Goal: Task Accomplishment & Management: Use online tool/utility

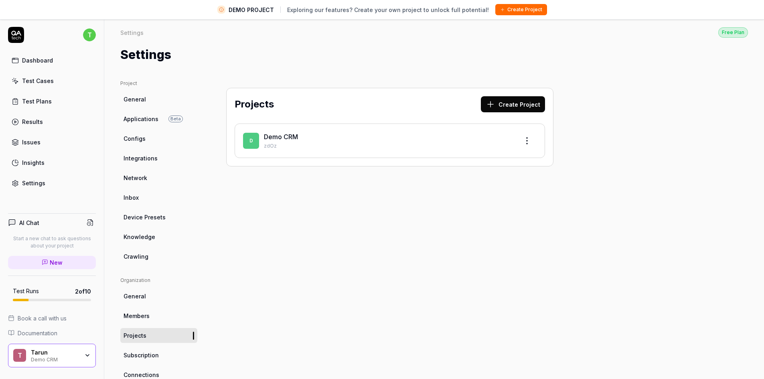
click at [57, 64] on link "Dashboard" at bounding box center [52, 61] width 88 height 16
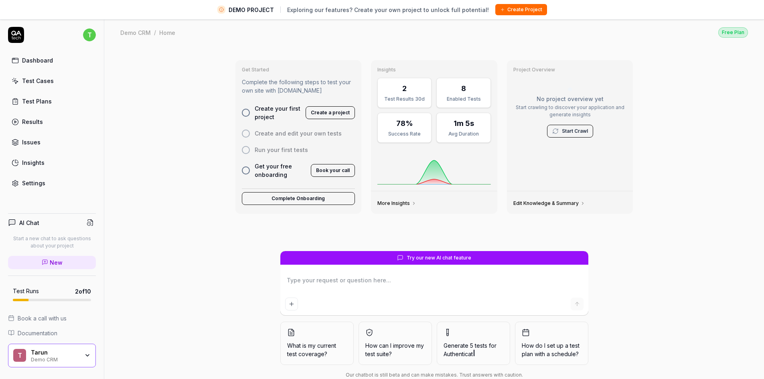
click at [152, 259] on div "Get Started Complete the following steps to test your own site with QA.tech Cre…" at bounding box center [434, 222] width 660 height 352
click at [57, 56] on link "Dashboard" at bounding box center [52, 61] width 88 height 16
click at [513, 5] on button "Create Project" at bounding box center [521, 9] width 52 height 11
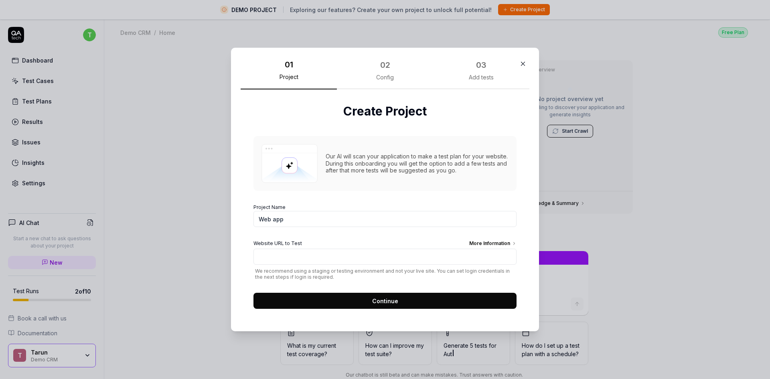
type textarea "*"
click at [380, 220] on input "Web app" at bounding box center [385, 219] width 263 height 16
type input "User GR"
type textarea "*"
type input "User Registration Form"
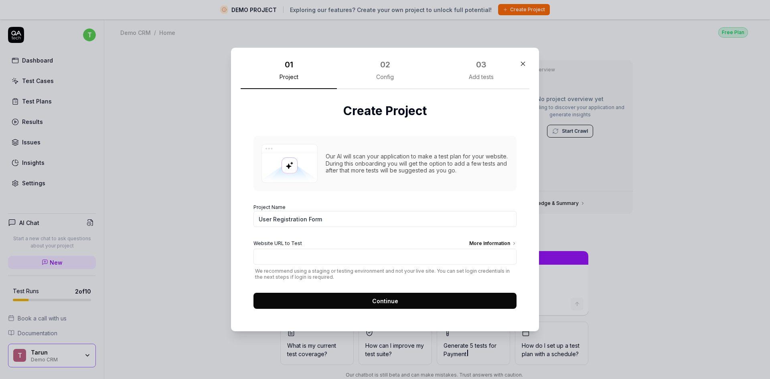
type textarea "*"
type input "User Registration Form"
drag, startPoint x: 325, startPoint y: 273, endPoint x: 350, endPoint y: 279, distance: 25.2
click at [350, 279] on span "We recommend using a staging or testing environment and not your live site. You…" at bounding box center [385, 274] width 263 height 12
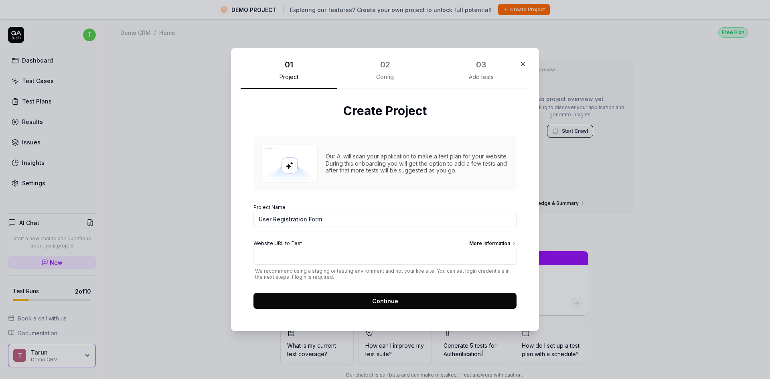
click at [329, 280] on span "We recommend using a staging or testing environment and not your live site. You…" at bounding box center [385, 274] width 263 height 12
click at [478, 246] on div "More Information" at bounding box center [492, 244] width 47 height 9
click at [478, 249] on input "Website URL to Test More Information" at bounding box center [385, 257] width 263 height 16
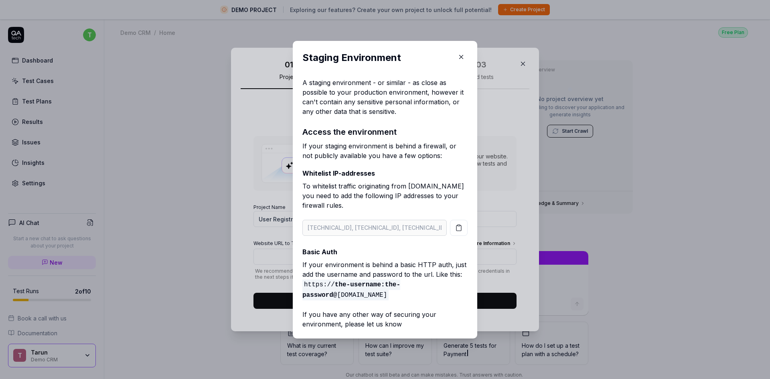
click at [459, 57] on icon "button" at bounding box center [461, 56] width 7 height 7
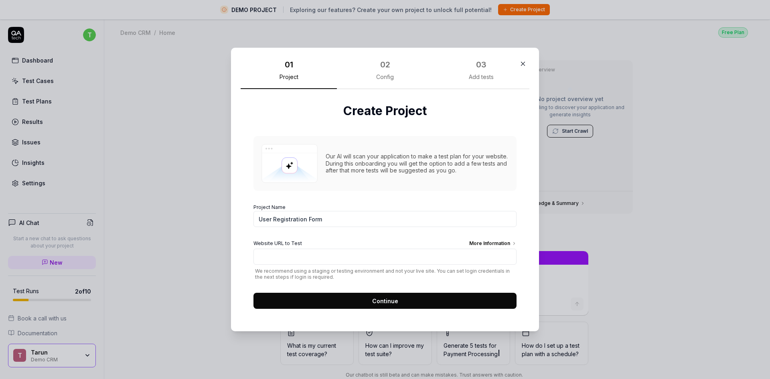
click at [451, 115] on h2 "Create Project" at bounding box center [385, 111] width 263 height 18
click at [394, 305] on button "Continue" at bounding box center [385, 301] width 263 height 16
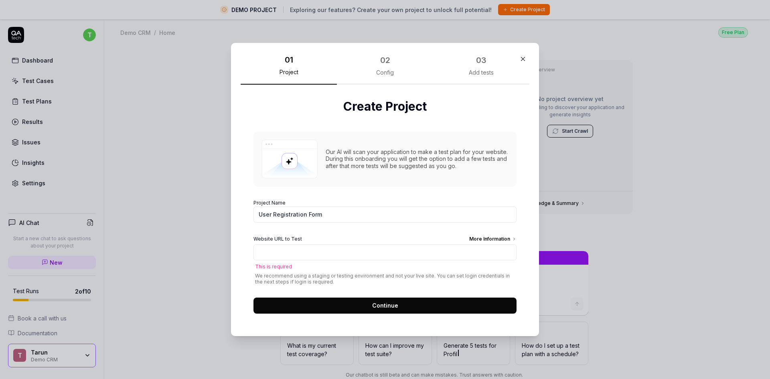
click at [333, 270] on div "Website URL to Test More Information This is required We recommend using a stag…" at bounding box center [385, 259] width 263 height 49
click at [376, 74] on div "Config" at bounding box center [385, 72] width 18 height 7
click at [477, 76] on div "Add tests" at bounding box center [481, 72] width 25 height 7
click at [520, 62] on icon "button" at bounding box center [523, 58] width 7 height 7
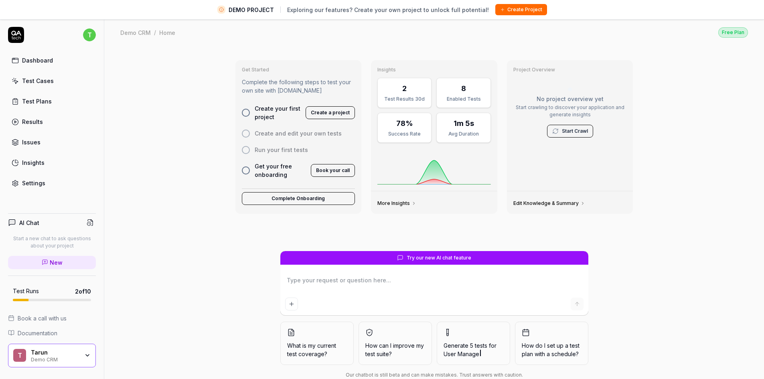
click at [138, 31] on div "Demo CRM" at bounding box center [135, 32] width 30 height 8
click at [58, 83] on link "Test Cases" at bounding box center [52, 81] width 88 height 16
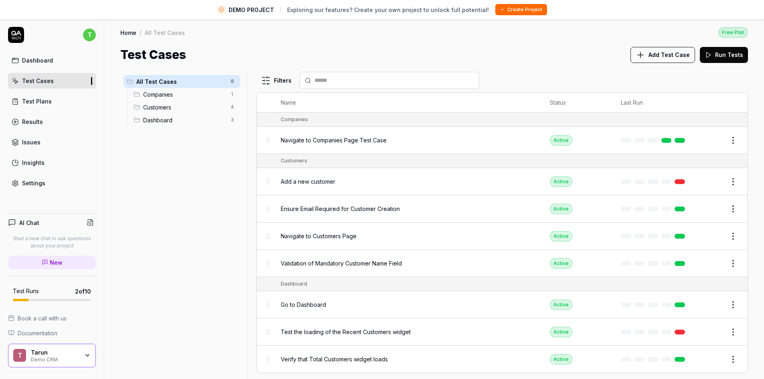
click at [55, 58] on link "Dashboard" at bounding box center [52, 61] width 88 height 16
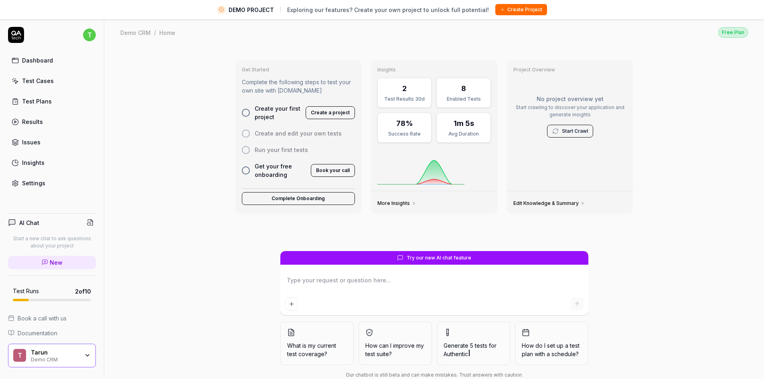
click at [44, 101] on div "Test Plans" at bounding box center [37, 101] width 30 height 8
click at [45, 124] on link "Results" at bounding box center [52, 122] width 88 height 16
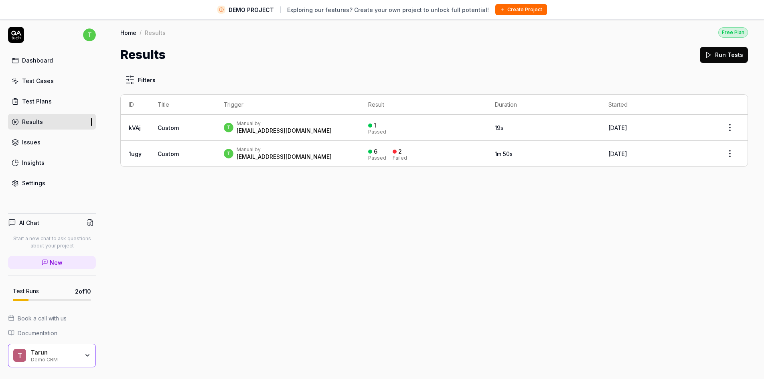
click at [289, 213] on div "Filters ID Title Trigger Result Duration Started kVAj Custom t Manual by taruns…" at bounding box center [434, 231] width 660 height 334
click at [40, 59] on div "Dashboard" at bounding box center [37, 60] width 31 height 8
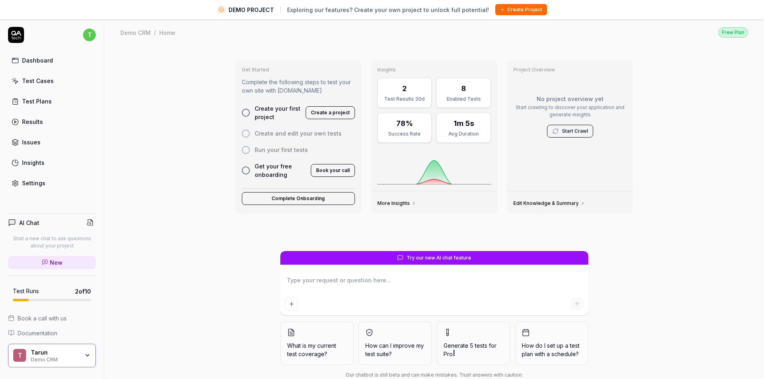
type textarea "*"
click at [62, 180] on link "Settings" at bounding box center [52, 183] width 88 height 16
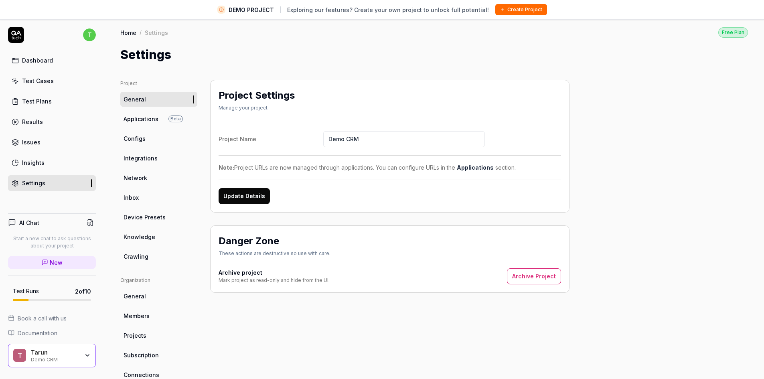
click at [150, 139] on link "Configs" at bounding box center [158, 138] width 77 height 15
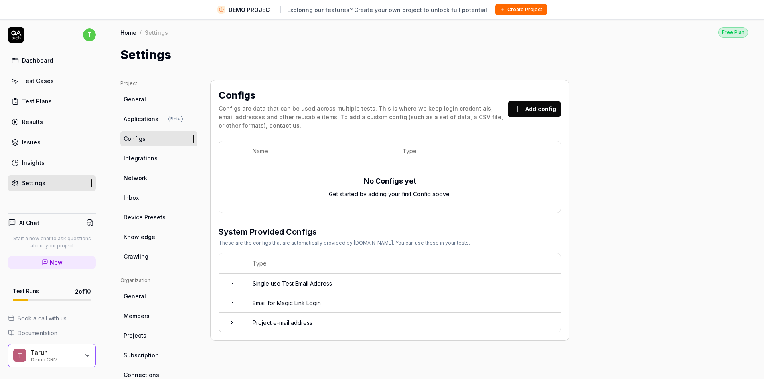
click at [517, 107] on icon at bounding box center [518, 109] width 10 height 10
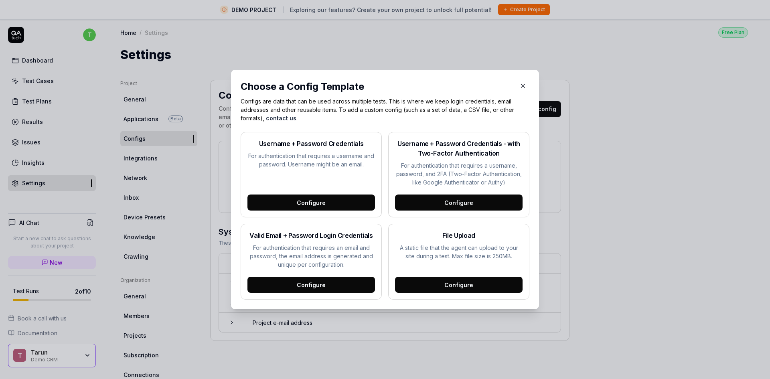
click at [522, 86] on icon "button" at bounding box center [524, 86] width 4 height 4
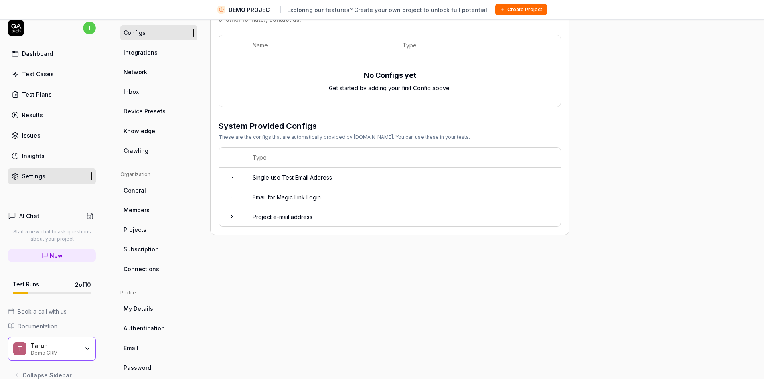
scroll to position [19, 0]
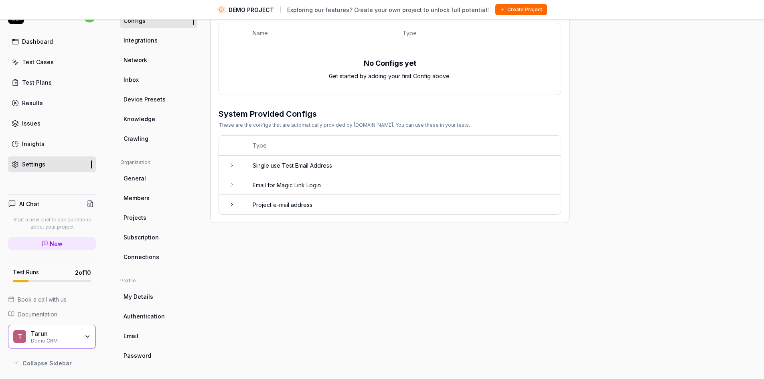
click at [150, 217] on link "Projects" at bounding box center [158, 217] width 77 height 15
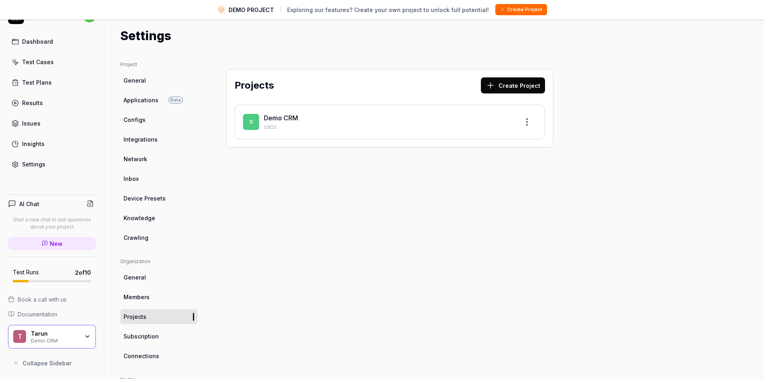
click at [431, 116] on div "Demo CRM" at bounding box center [388, 118] width 249 height 10
click at [530, 122] on html "DEMO PROJECT Exploring our features? Create your own project to unlock full pot…" at bounding box center [382, 180] width 764 height 398
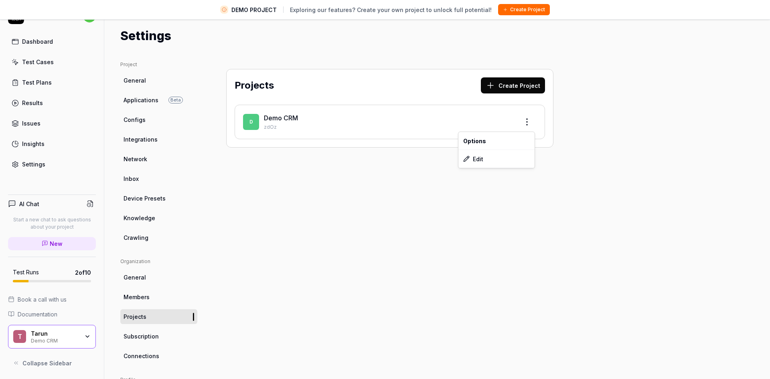
click at [337, 183] on html "DEMO PROJECT Exploring our features? Create your own project to unlock full pot…" at bounding box center [385, 180] width 770 height 398
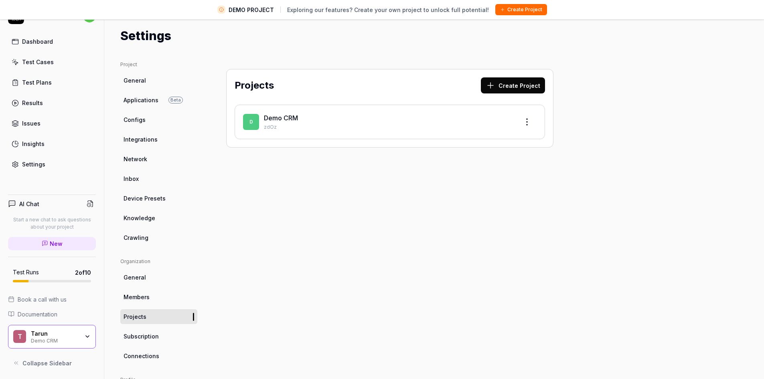
click at [147, 273] on link "General" at bounding box center [158, 277] width 77 height 15
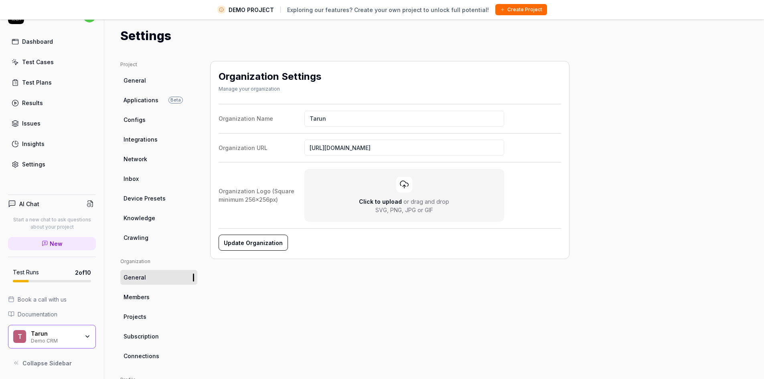
click at [160, 123] on link "Configs" at bounding box center [158, 119] width 77 height 15
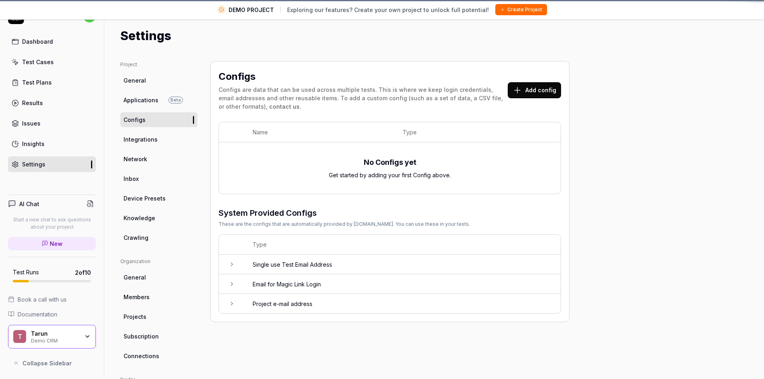
click at [162, 134] on link "Integrations" at bounding box center [158, 139] width 77 height 15
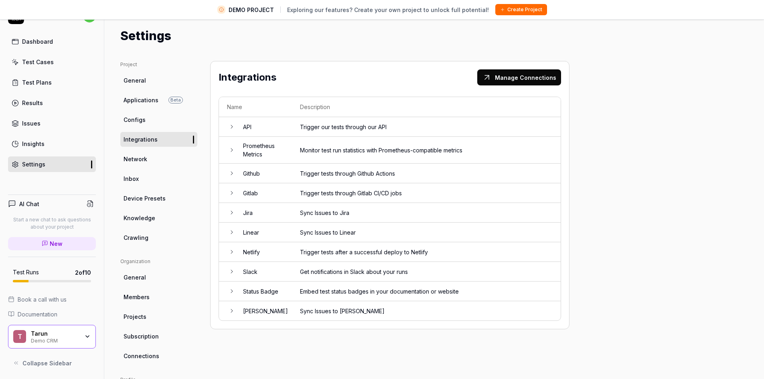
click at [349, 128] on td "Trigger our tests through our API" at bounding box center [426, 127] width 269 height 20
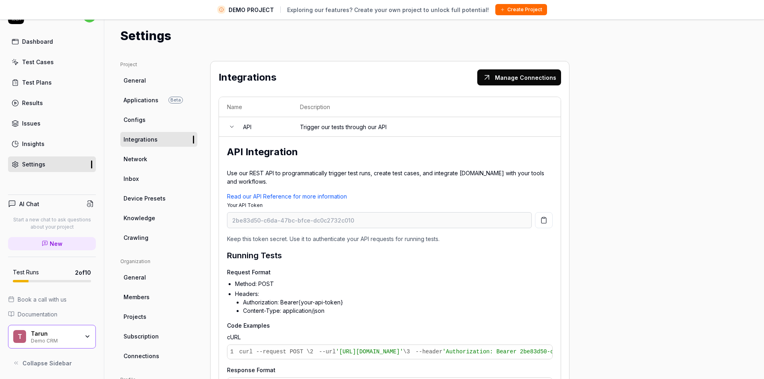
click at [353, 122] on td "Trigger our tests through our API" at bounding box center [426, 127] width 269 height 20
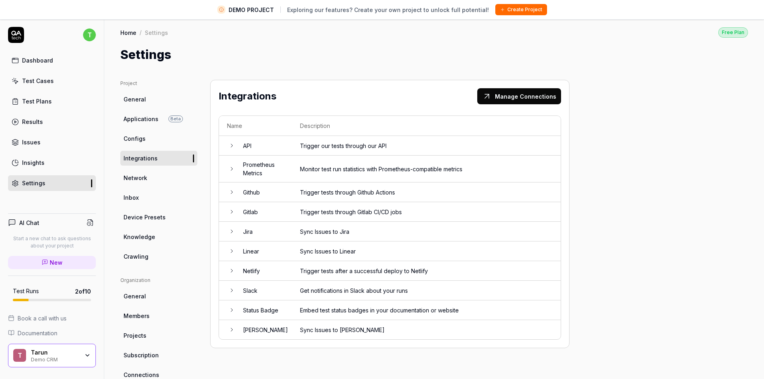
click at [132, 107] on ul "Project General Applications Beta Configs Integrations Network Inbox Device Pre…" at bounding box center [158, 172] width 77 height 184
click at [142, 114] on link "Applications Beta" at bounding box center [158, 119] width 77 height 15
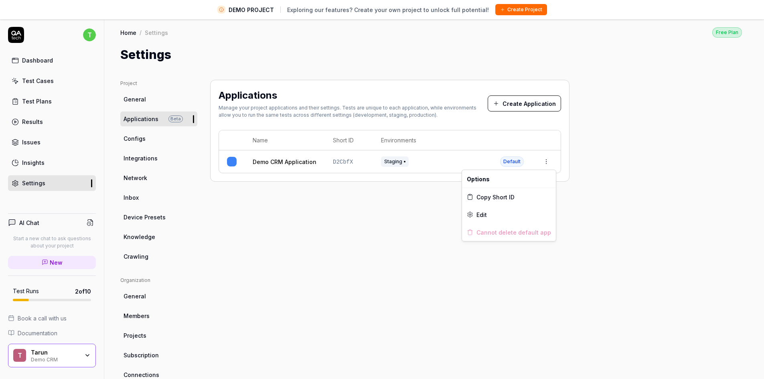
click at [546, 162] on html "DEMO PROJECT Exploring our features? Create your own project to unlock full pot…" at bounding box center [382, 199] width 764 height 398
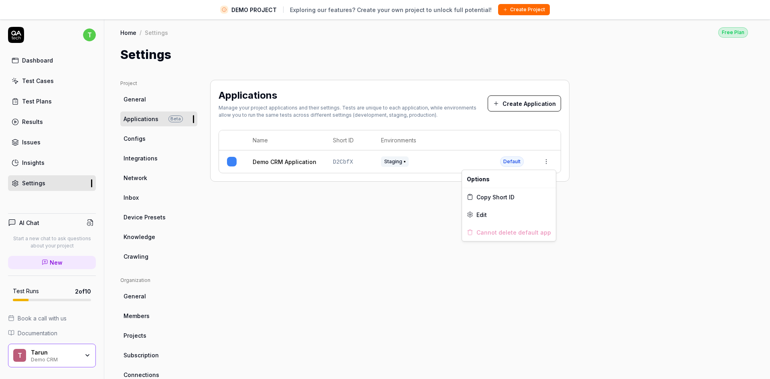
click at [154, 97] on html "DEMO PROJECT Exploring our features? Create your own project to unlock full pot…" at bounding box center [385, 199] width 770 height 398
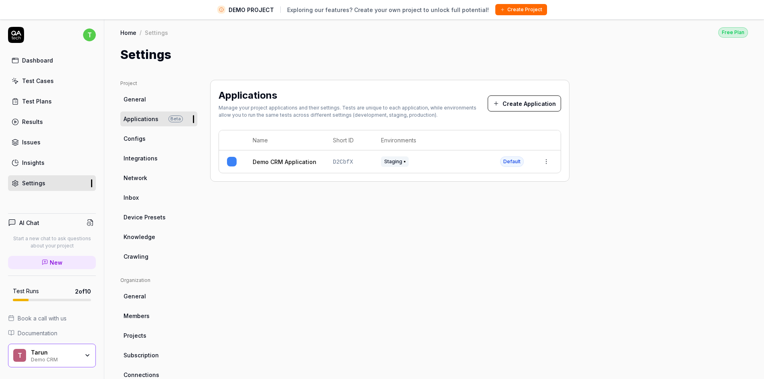
click at [152, 97] on link "General" at bounding box center [158, 99] width 77 height 15
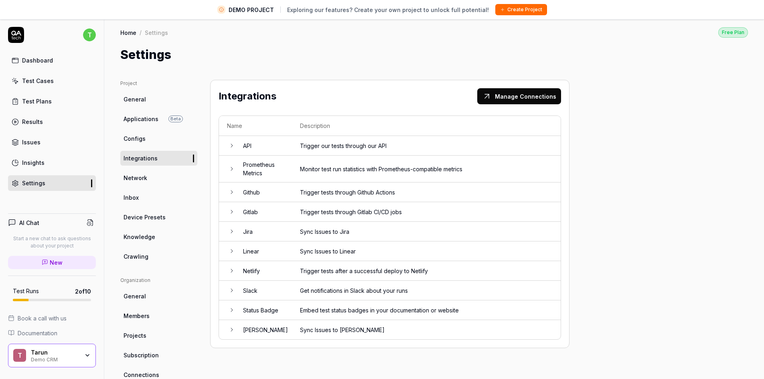
click at [244, 146] on td "API" at bounding box center [263, 146] width 57 height 20
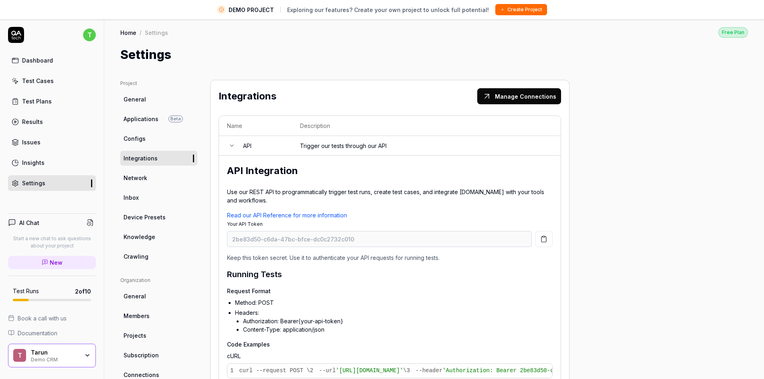
click at [503, 99] on button "Manage Connections" at bounding box center [519, 96] width 84 height 16
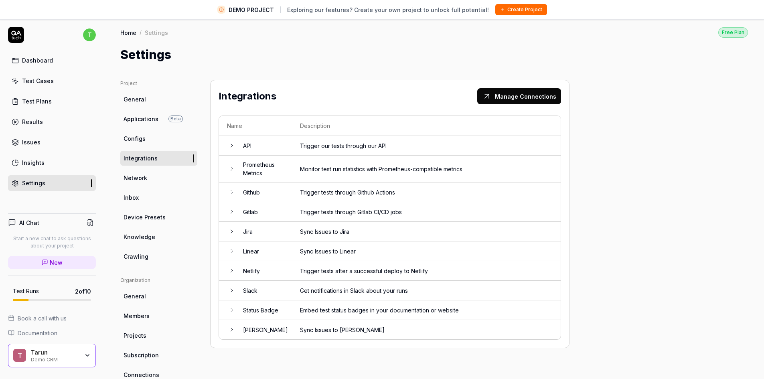
click at [335, 193] on td "Trigger tests through Github Actions" at bounding box center [426, 193] width 269 height 20
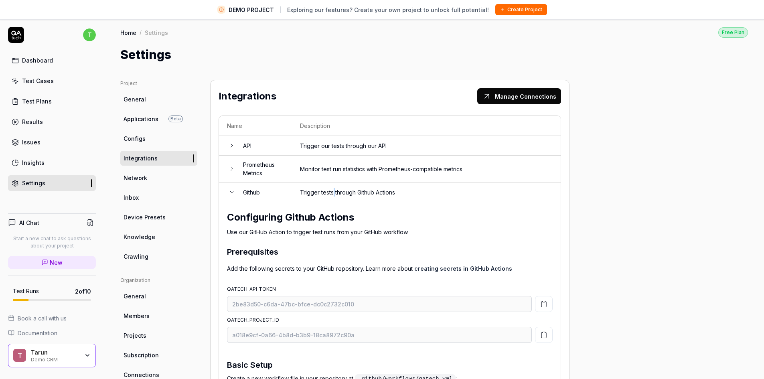
scroll to position [67, 0]
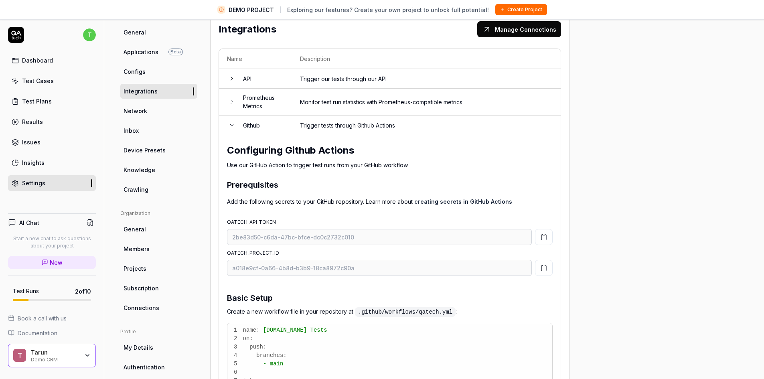
click at [425, 190] on div "Prerequisites" at bounding box center [390, 185] width 326 height 12
drag, startPoint x: 547, startPoint y: 110, endPoint x: 389, endPoint y: 56, distance: 166.8
click at [547, 110] on td "Monitor test run statistics with Prometheus-compatible metrics" at bounding box center [426, 102] width 269 height 27
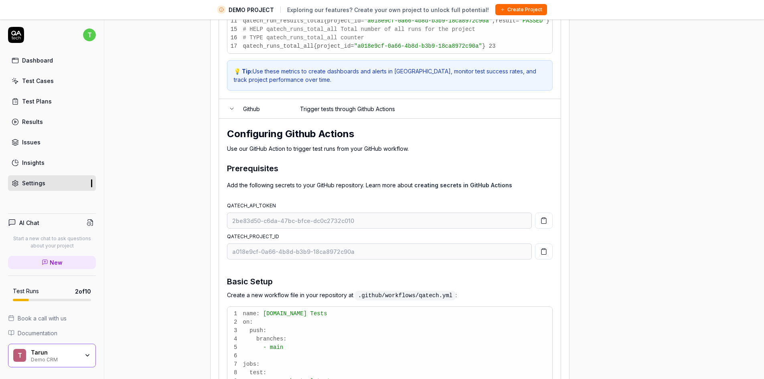
click at [353, 119] on td "Trigger tests through Github Actions" at bounding box center [426, 109] width 269 height 20
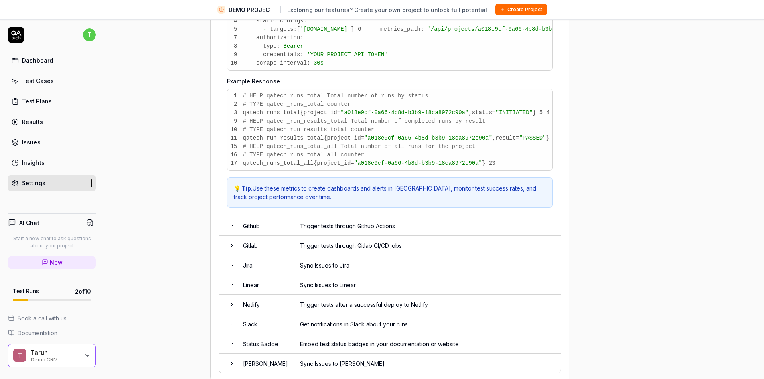
scroll to position [641, 0]
click at [314, 222] on td "Trigger tests through Github Actions" at bounding box center [426, 226] width 269 height 20
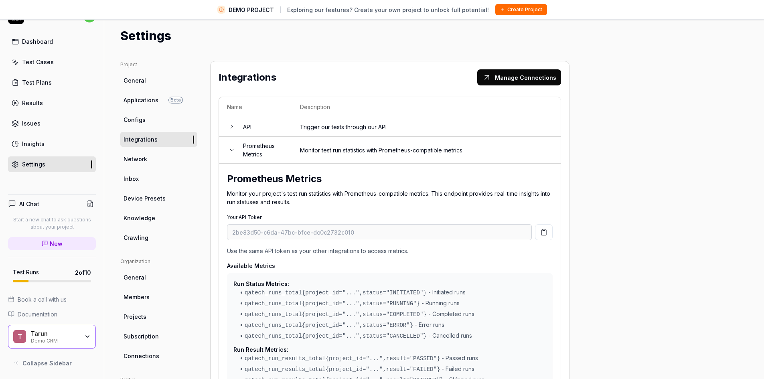
click at [358, 152] on td "Monitor test run statistics with Prometheus-compatible metrics" at bounding box center [426, 150] width 269 height 27
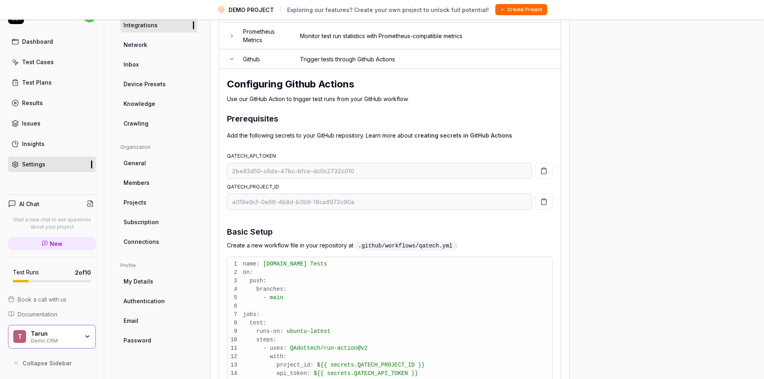
scroll to position [134, 0]
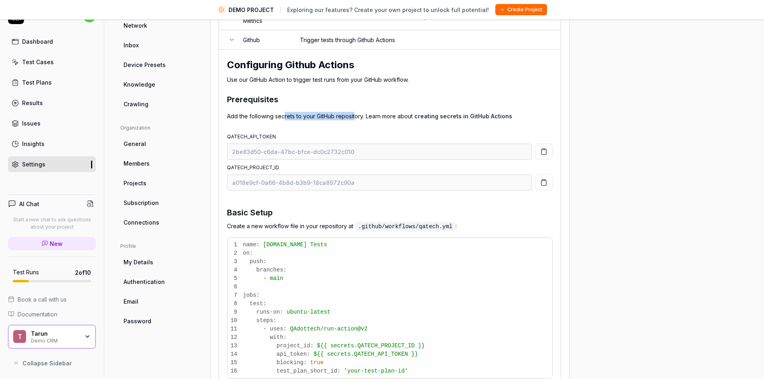
drag, startPoint x: 284, startPoint y: 116, endPoint x: 355, endPoint y: 115, distance: 71.0
click at [355, 115] on p "Add the following secrets to your GitHub repository. Learn more about creating …" at bounding box center [390, 116] width 326 height 8
drag, startPoint x: 260, startPoint y: 77, endPoint x: 447, endPoint y: 72, distance: 187.4
click at [447, 72] on div "Configuring Github Actions Use our GitHub Action to trigger test runs from your…" at bounding box center [390, 361] width 326 height 607
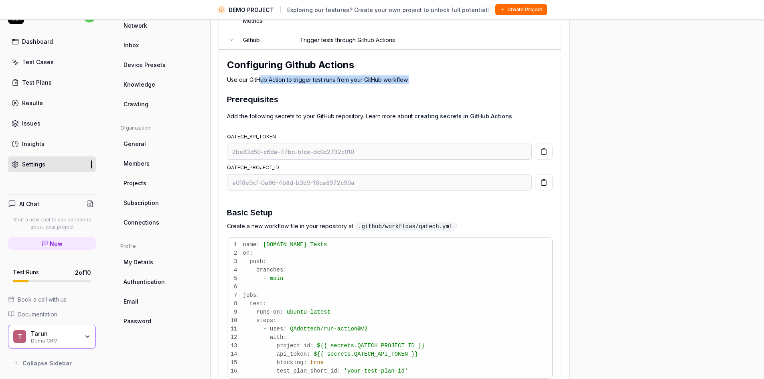
click at [447, 72] on div "Configuring Github Actions Use our GitHub Action to trigger test runs from your…" at bounding box center [390, 361] width 326 height 607
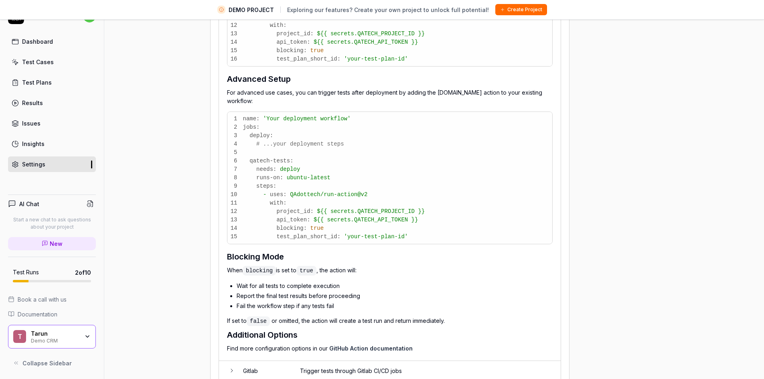
scroll to position [468, 0]
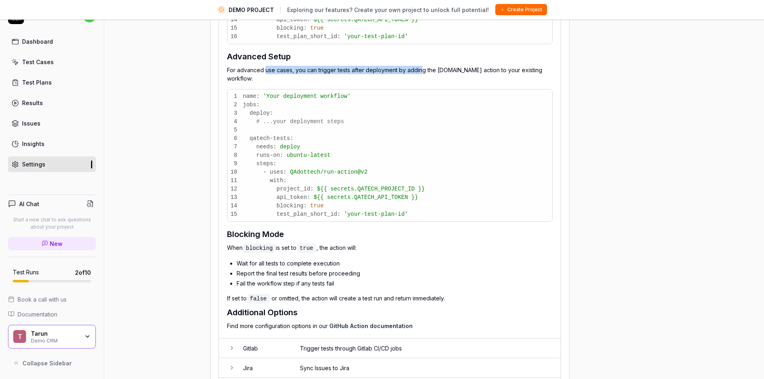
drag, startPoint x: 266, startPoint y: 69, endPoint x: 422, endPoint y: 71, distance: 156.1
click at [422, 71] on p "For advanced use cases, you can trigger tests after deployment by adding the [D…" at bounding box center [390, 74] width 326 height 17
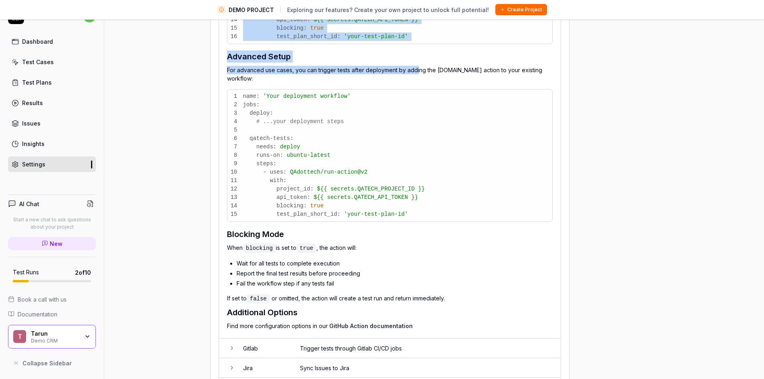
drag, startPoint x: 418, startPoint y: 71, endPoint x: 572, endPoint y: 71, distance: 154.0
click at [572, 71] on div "Project General Applications Beta Configs Integrations Network Inbox Device Pre…" at bounding box center [434, 39] width 628 height 892
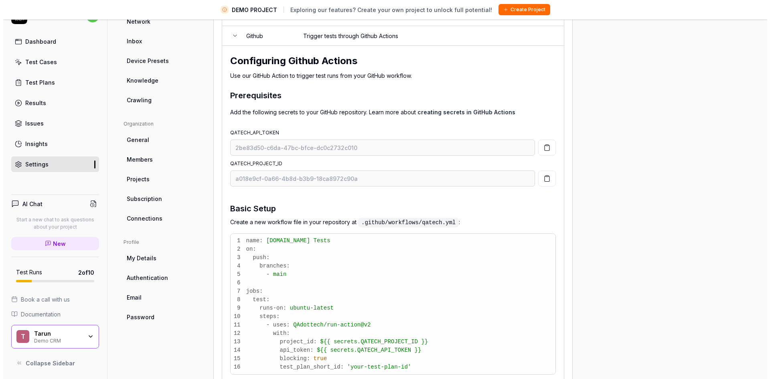
scroll to position [201, 0]
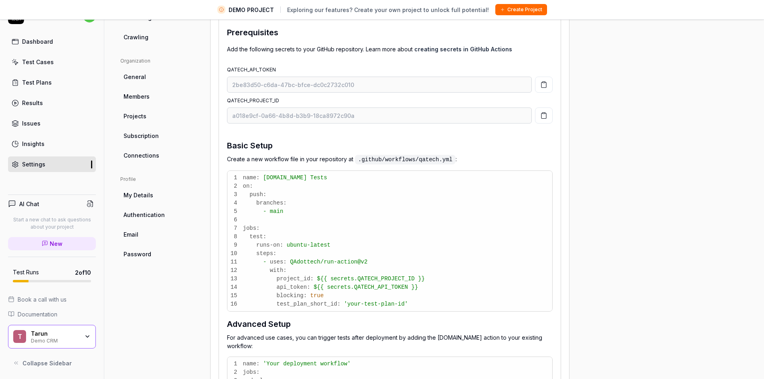
click at [526, 8] on button "Create Project" at bounding box center [521, 9] width 52 height 11
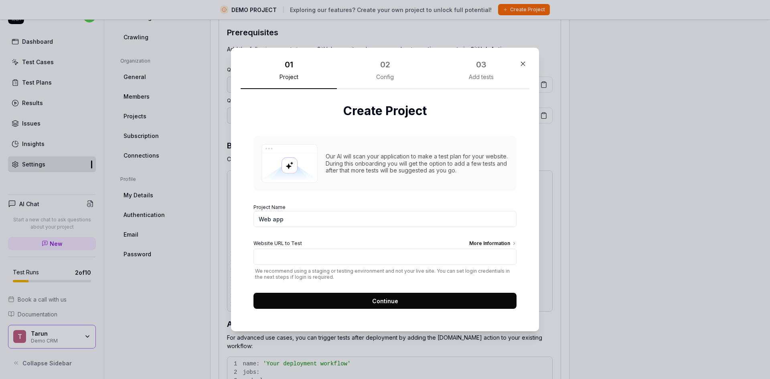
click at [332, 221] on input "Web app" at bounding box center [385, 219] width 263 height 16
click at [343, 276] on span "We recommend using a staging or testing environment and not your live site. You…" at bounding box center [385, 274] width 263 height 12
drag, startPoint x: 388, startPoint y: 138, endPoint x: 421, endPoint y: 155, distance: 37.3
click at [421, 155] on div "Our AI will scan your application to make a test plan for your website. During …" at bounding box center [385, 163] width 263 height 55
click at [434, 160] on div "Our AI will scan your application to make a test plan for your website. During …" at bounding box center [417, 163] width 183 height 21
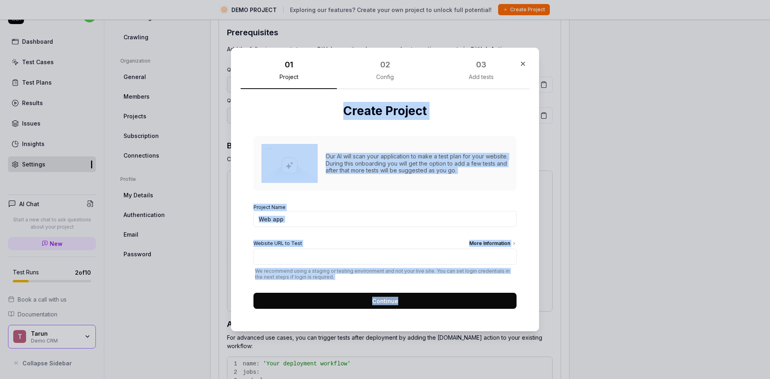
drag, startPoint x: 410, startPoint y: 287, endPoint x: 350, endPoint y: 105, distance: 191.7
click at [258, 106] on div "Create Project Our AI will scan your application to make a test plan for your w…" at bounding box center [385, 205] width 289 height 233
copy div "Create Project Our AI will scan your application to make a test plan for your w…"
click at [365, 212] on input "Web app" at bounding box center [385, 219] width 263 height 16
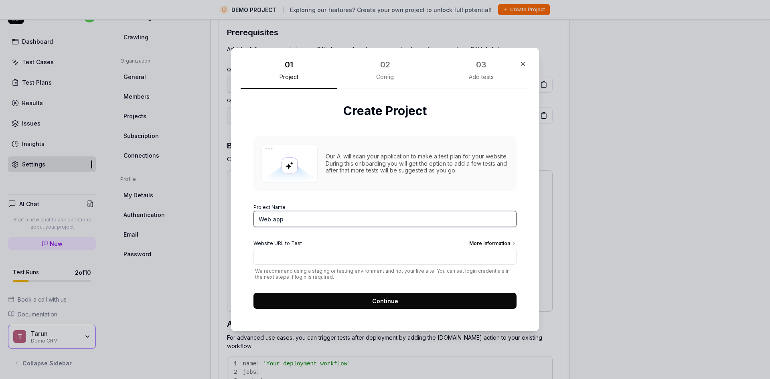
drag, startPoint x: 351, startPoint y: 225, endPoint x: 207, endPoint y: 224, distance: 143.6
click at [207, 224] on div "​ 01 Project 02 Config 03 Add tests Create Project Our AI will scan your applic…" at bounding box center [385, 189] width 770 height 379
click at [418, 222] on input "User Reg" at bounding box center [385, 219] width 263 height 16
type input "User Reg Form"
paste input "[URL][DOMAIN_NAME]"
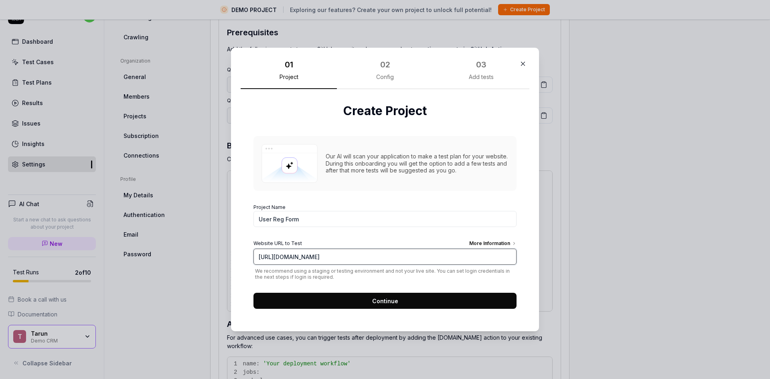
type input "[URL][DOMAIN_NAME]"
click at [414, 233] on form "Project Name User Reg Form Website URL to Test More Information [URL][DOMAIN_NA…" at bounding box center [385, 254] width 263 height 110
click at [430, 301] on button "Continue" at bounding box center [385, 301] width 263 height 16
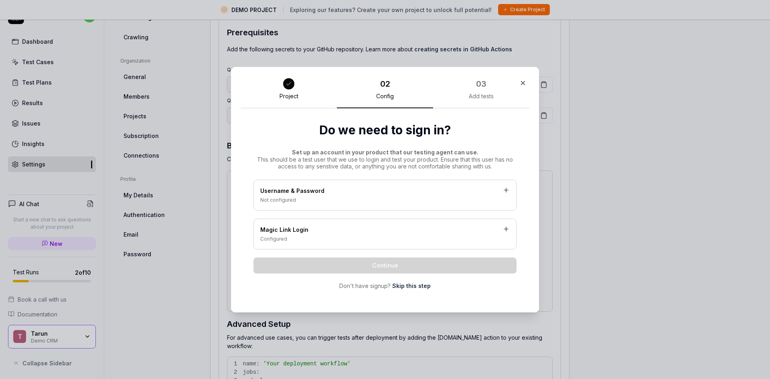
click at [415, 285] on link "Skip this step" at bounding box center [411, 286] width 39 height 8
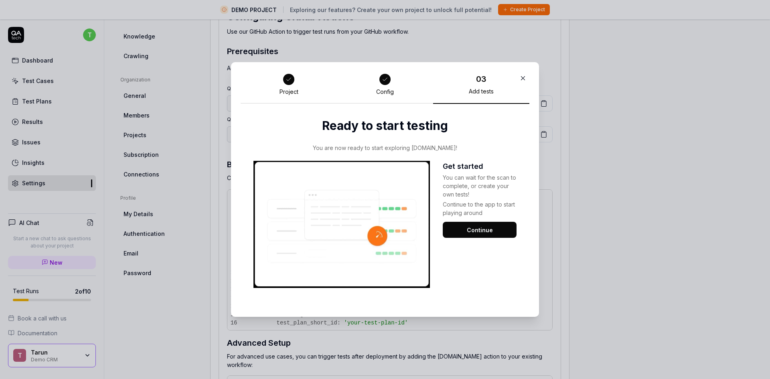
click at [481, 230] on button "Continue" at bounding box center [480, 230] width 74 height 16
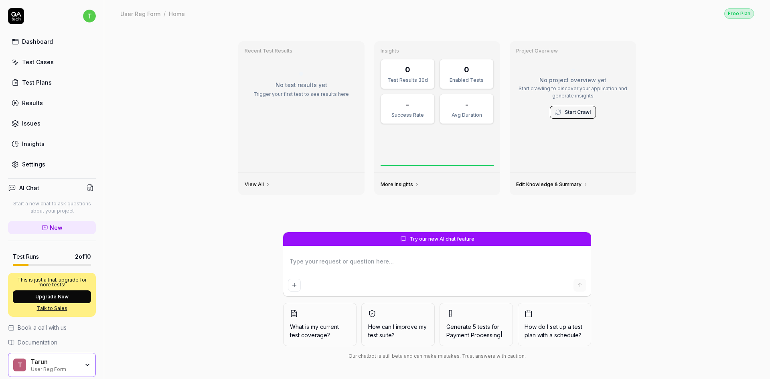
click at [39, 164] on div "Settings" at bounding box center [33, 164] width 23 height 8
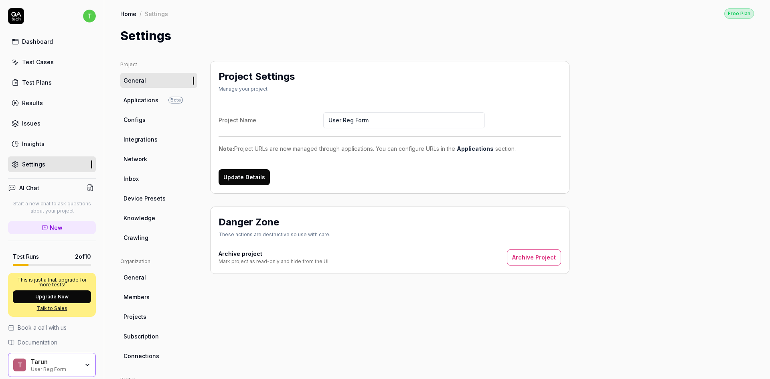
click at [150, 138] on span "Integrations" at bounding box center [141, 139] width 34 height 8
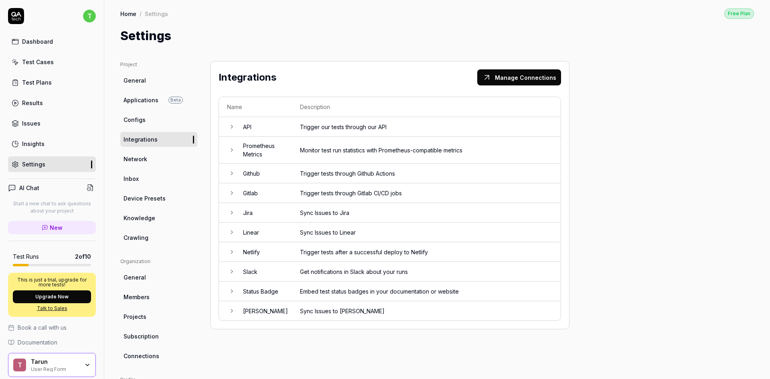
click at [356, 174] on td "Trigger tests through Github Actions" at bounding box center [426, 174] width 269 height 20
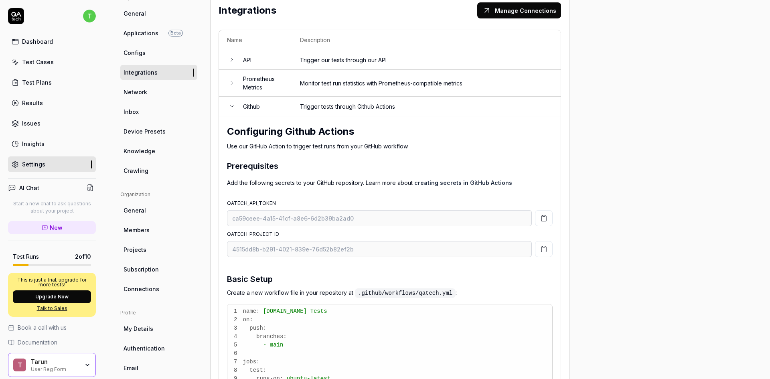
scroll to position [61, 0]
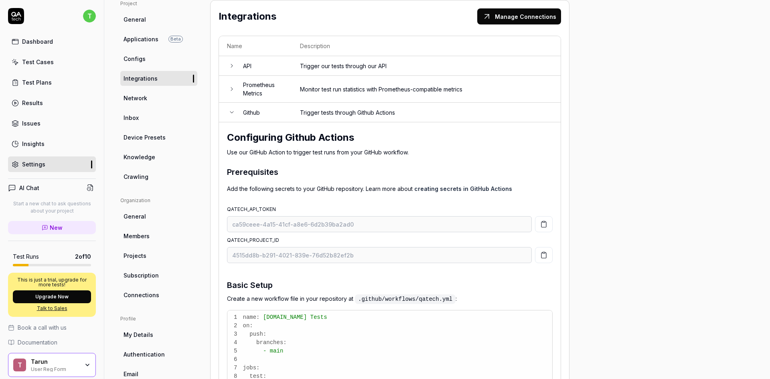
click at [544, 221] on icon "button" at bounding box center [543, 224] width 7 height 7
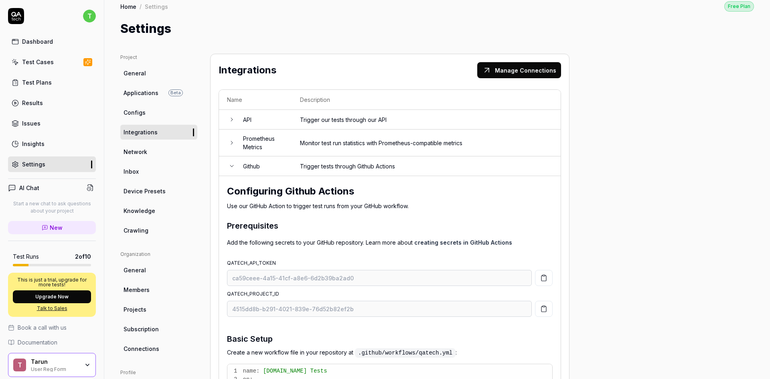
scroll to position [0, 0]
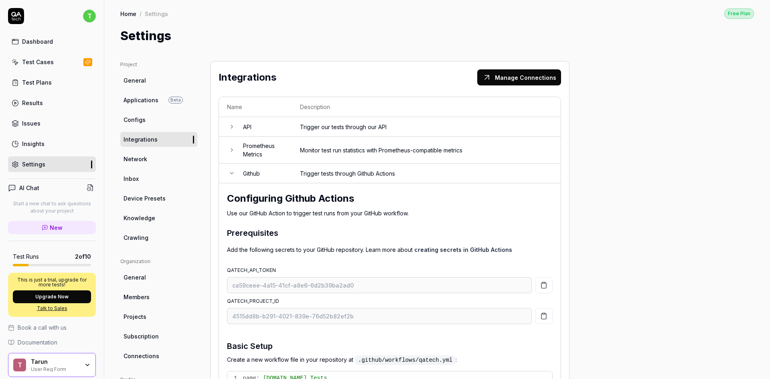
drag, startPoint x: 299, startPoint y: 317, endPoint x: 629, endPoint y: 225, distance: 343.1
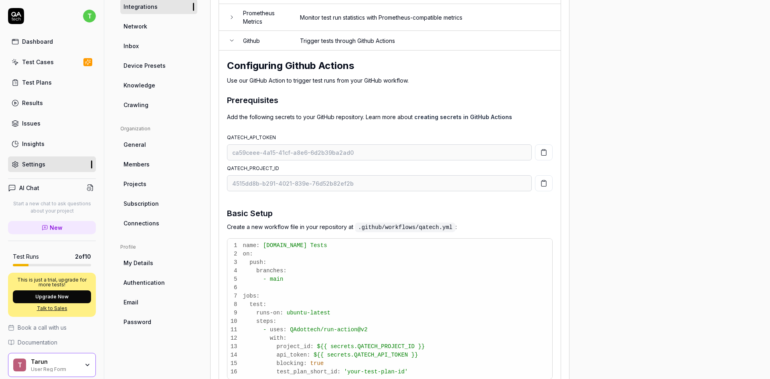
scroll to position [134, 0]
click at [546, 151] on icon "button" at bounding box center [544, 152] width 5 height 6
click at [546, 157] on button "button" at bounding box center [544, 151] width 18 height 16
drag, startPoint x: 249, startPoint y: 171, endPoint x: 256, endPoint y: 169, distance: 6.9
click at [249, 172] on div "4515dd8b-b291-4021-839e-76d52b82ef2b" at bounding box center [390, 182] width 326 height 22
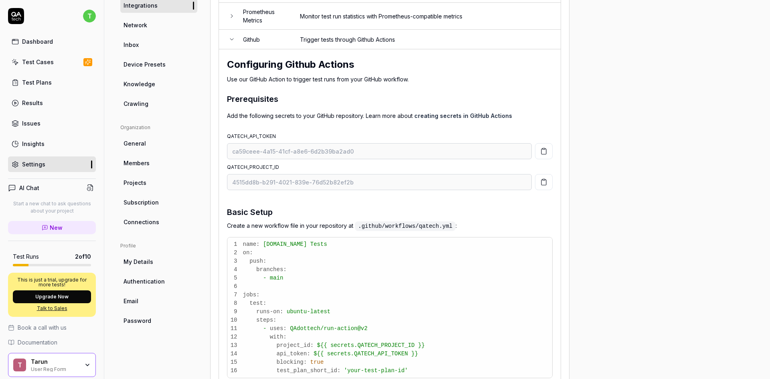
click at [256, 168] on label "QATECH_PROJECT_ID" at bounding box center [253, 167] width 52 height 6
click at [270, 166] on label "QATECH_PROJECT_ID" at bounding box center [253, 167] width 52 height 6
drag, startPoint x: 287, startPoint y: 166, endPoint x: 228, endPoint y: 169, distance: 59.5
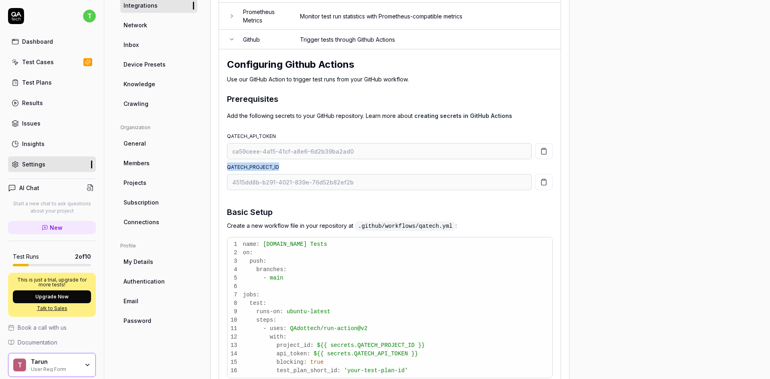
click at [228, 169] on li "QATECH_PROJECT_ID 4515dd8b-b291-4021-839e-76d52b82ef2b" at bounding box center [390, 177] width 326 height 31
copy label "QATECH_PROJECT_ID"
click at [544, 183] on icon "button" at bounding box center [543, 182] width 7 height 7
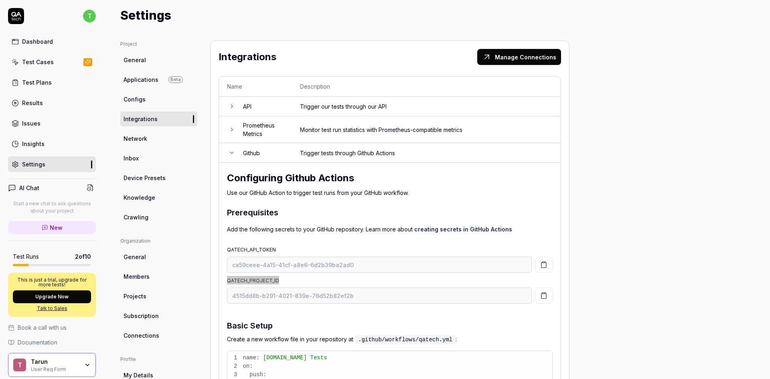
scroll to position [0, 0]
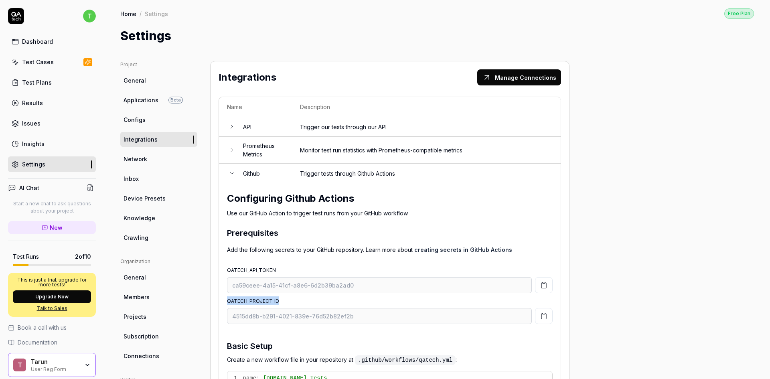
click at [54, 41] on link "Dashboard" at bounding box center [52, 42] width 88 height 16
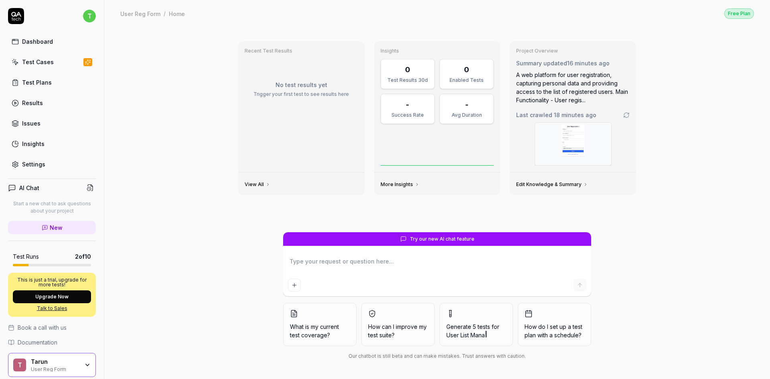
click at [45, 81] on div "Test Plans" at bounding box center [37, 82] width 30 height 8
type textarea "*"
click at [49, 61] on div "Test Cases" at bounding box center [38, 62] width 32 height 8
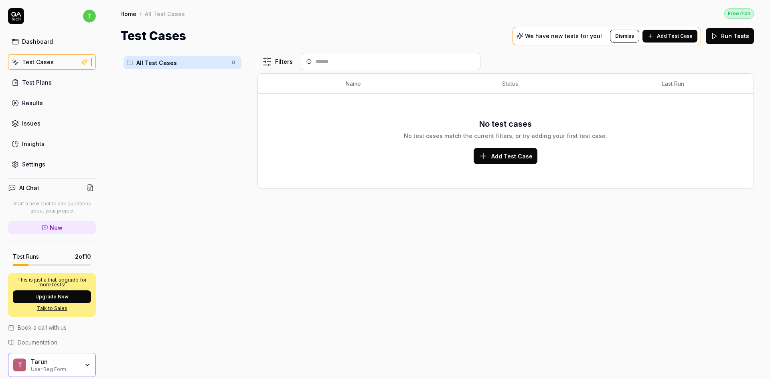
click at [720, 34] on button "Run Tests" at bounding box center [730, 36] width 48 height 16
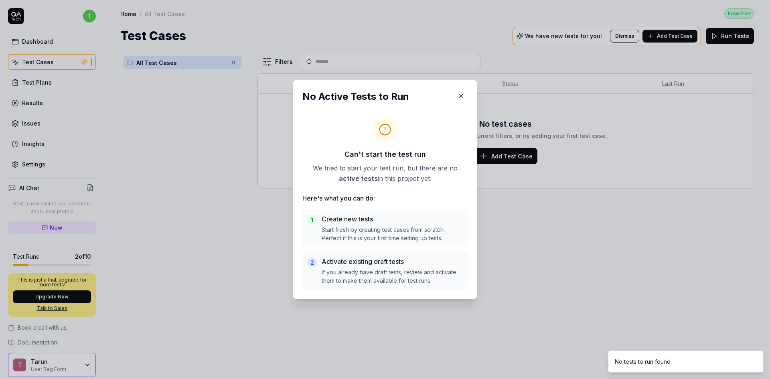
click at [462, 91] on button "button" at bounding box center [461, 95] width 13 height 13
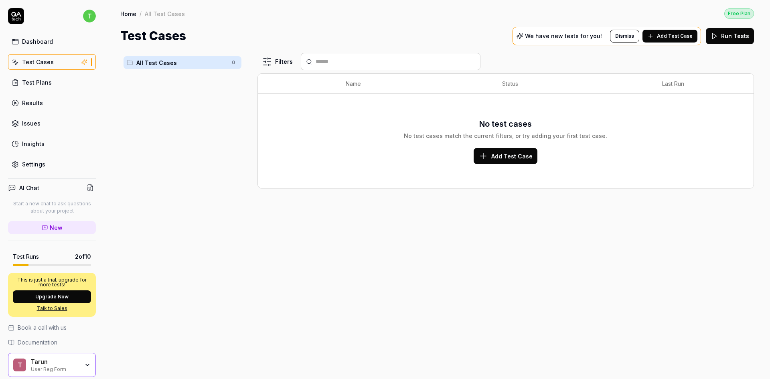
click at [665, 35] on span "Add Test Case" at bounding box center [675, 35] width 36 height 7
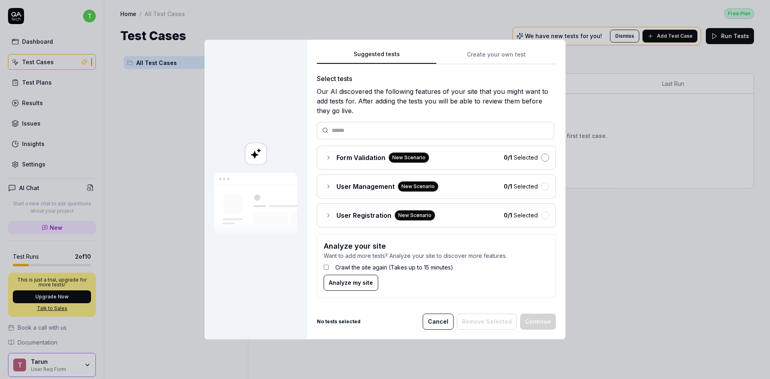
click at [544, 158] on button "button" at bounding box center [545, 158] width 8 height 8
click at [543, 218] on button "button" at bounding box center [545, 215] width 8 height 8
click at [544, 316] on button "Continue" at bounding box center [538, 322] width 36 height 16
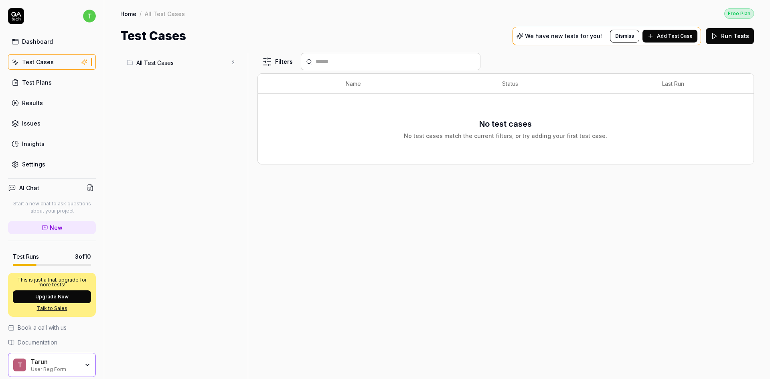
click at [189, 59] on span "All Test Cases" at bounding box center [181, 63] width 91 height 8
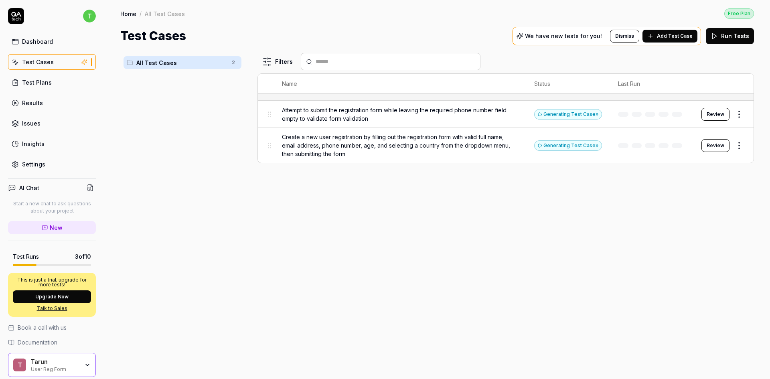
click at [495, 114] on span "Attempt to submit the registration form while leaving the required phone number…" at bounding box center [400, 114] width 236 height 17
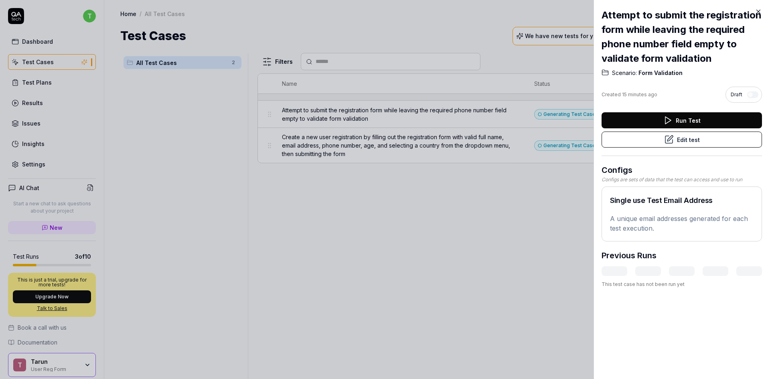
click at [683, 122] on button "Run Test" at bounding box center [682, 120] width 160 height 16
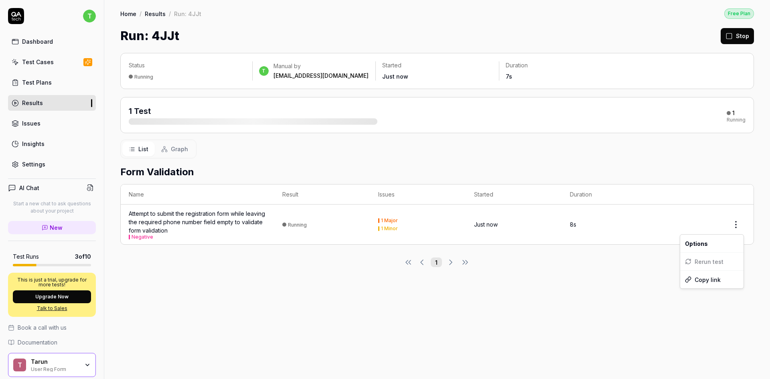
click at [734, 223] on html "t Dashboard Test Cases Test Plans Results Issues Insights Settings AI Chat Star…" at bounding box center [385, 189] width 770 height 379
click at [654, 225] on html "t Dashboard Test Cases Test Plans Results Issues Insights Settings AI Chat Star…" at bounding box center [385, 189] width 770 height 379
click at [184, 223] on div "Attempt to submit the registration form while leaving the required phone number…" at bounding box center [198, 224] width 138 height 30
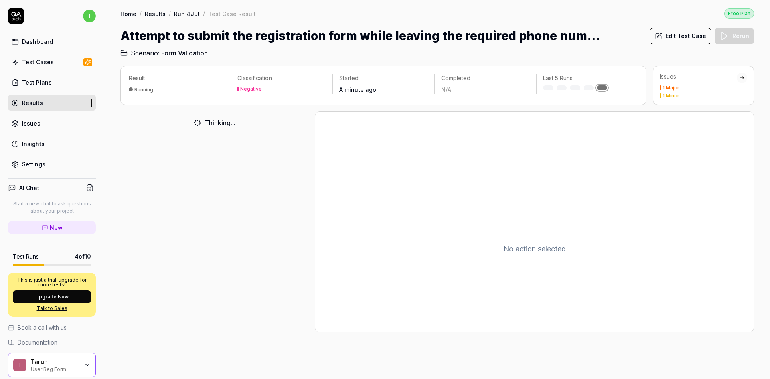
click at [315, 30] on h1 "Attempt to submit the registration form while leaving the required phone number…" at bounding box center [360, 36] width 481 height 18
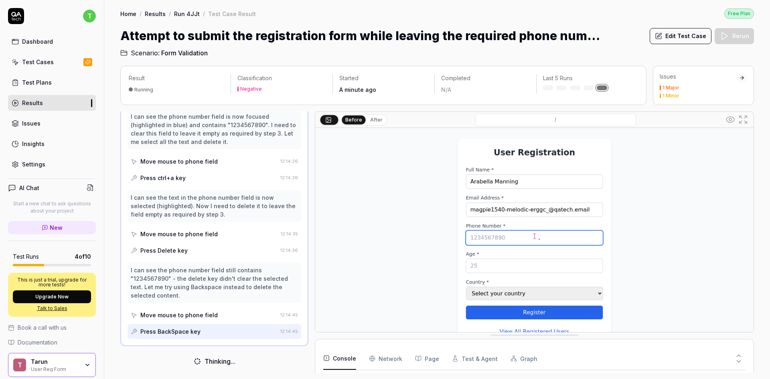
scroll to position [145, 0]
click at [496, 238] on img at bounding box center [534, 265] width 438 height 274
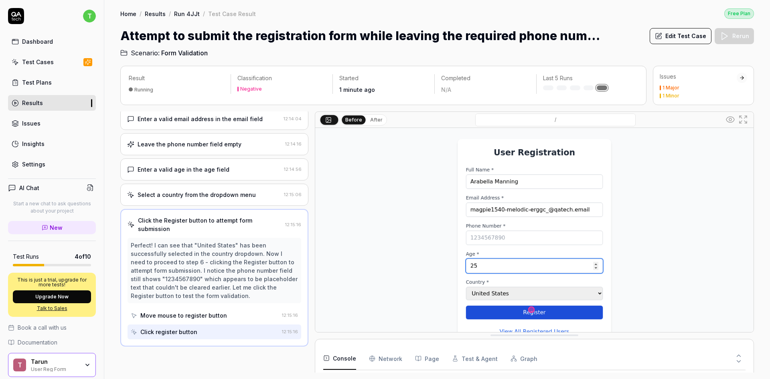
scroll to position [66, 0]
click at [267, 359] on div "Thinking..." at bounding box center [214, 361] width 188 height 22
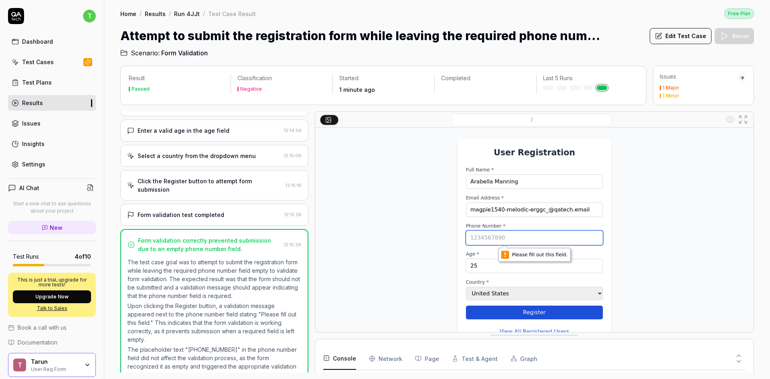
scroll to position [130, 0]
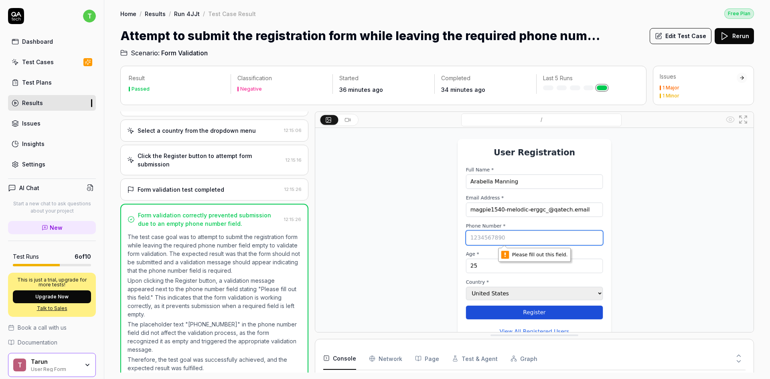
click at [487, 49] on h2 "Scenario: Form Validation" at bounding box center [437, 51] width 634 height 13
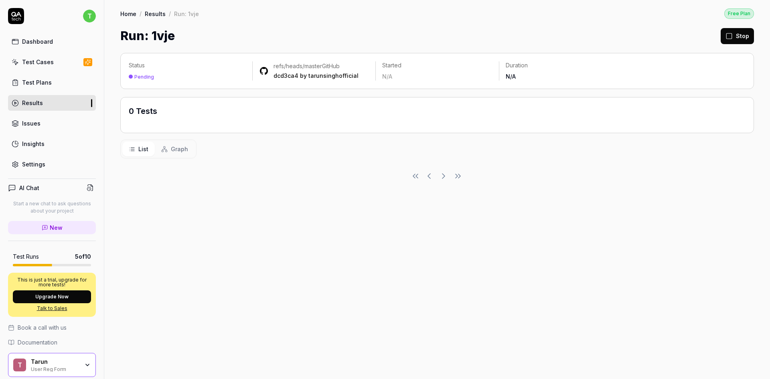
click at [345, 34] on div "Run: 1vje Stop" at bounding box center [437, 36] width 634 height 18
click at [40, 80] on div "Test Plans" at bounding box center [37, 82] width 30 height 8
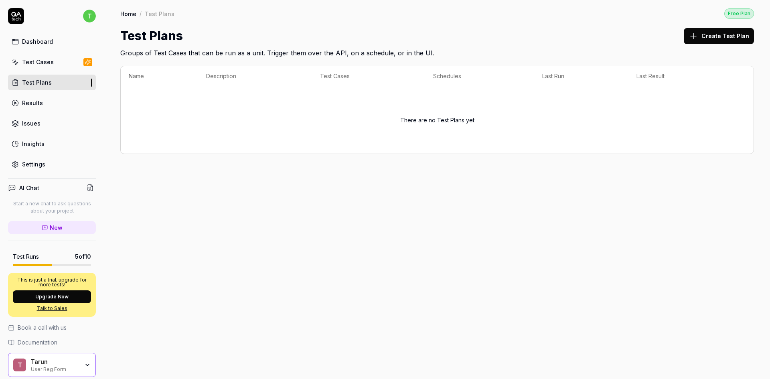
click at [45, 65] on div "Test Cases" at bounding box center [38, 62] width 32 height 8
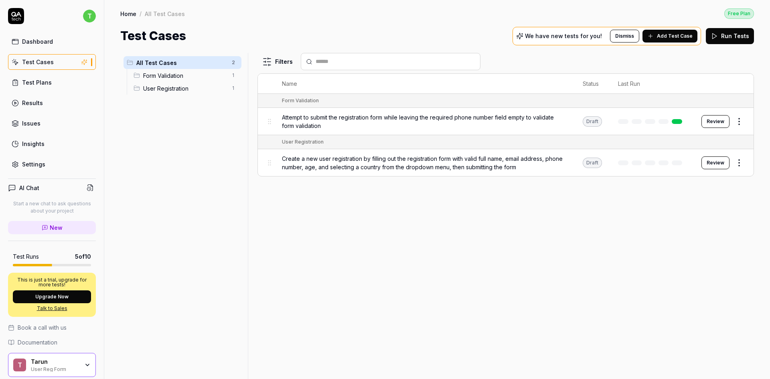
click at [50, 103] on link "Results" at bounding box center [52, 103] width 88 height 16
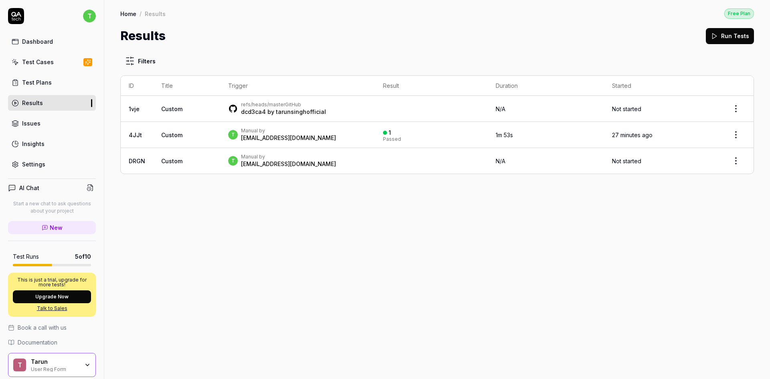
click at [363, 225] on div "Filters ID Title Trigger Result Duration Started 1vje Custom refs/heads/master …" at bounding box center [437, 212] width 666 height 334
click at [736, 110] on html "t Dashboard Test Cases Test Plans Results Issues Insights Settings AI Chat Star…" at bounding box center [385, 189] width 770 height 379
click at [409, 205] on html "t Dashboard Test Cases Test Plans Results Issues Insights Settings AI Chat Star…" at bounding box center [385, 189] width 770 height 379
click at [323, 110] on div "refs/heads/master GitHub dcd3ca4 by tarunsinghofficial" at bounding box center [297, 108] width 139 height 14
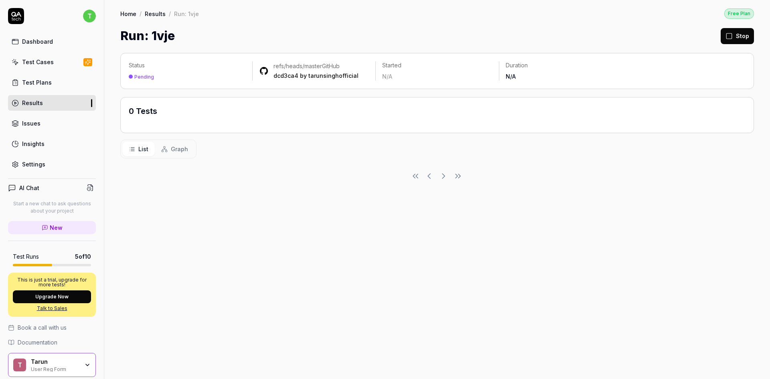
click at [342, 190] on div "Status Pending refs/heads/master GitHub dcd3ca4 by tarunsinghofficial Started N…" at bounding box center [437, 212] width 666 height 334
click at [49, 62] on div "Test Cases" at bounding box center [38, 62] width 32 height 8
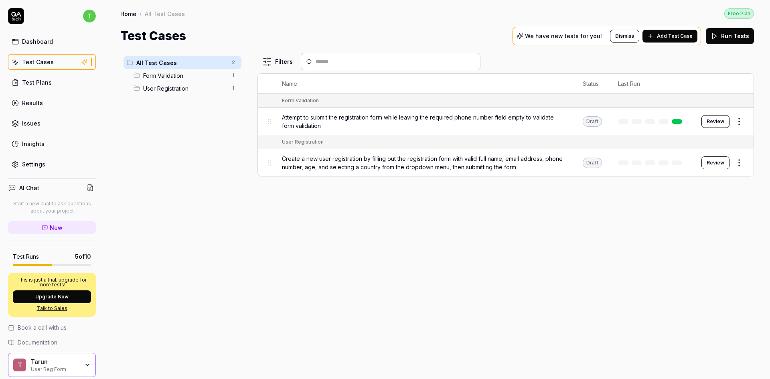
click at [584, 37] on p "We have new tests for you!" at bounding box center [563, 36] width 77 height 6
click at [683, 37] on span "Add Test Case" at bounding box center [675, 35] width 36 height 7
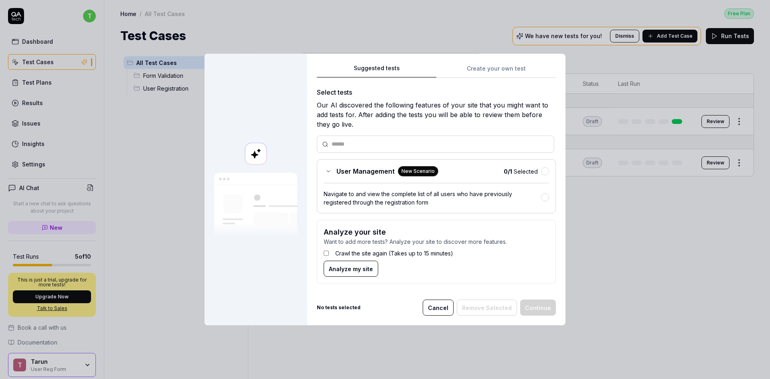
click at [369, 148] on input "text" at bounding box center [440, 144] width 217 height 8
click at [500, 71] on div "Suggested tests Create your own test Select tests Our AI discovered the followi…" at bounding box center [436, 176] width 239 height 227
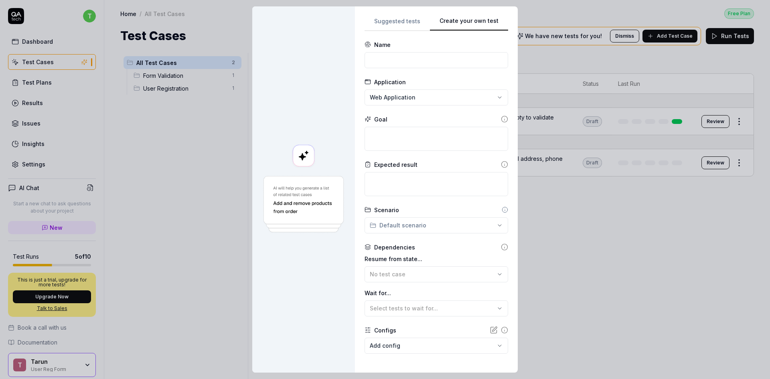
scroll to position [36, 0]
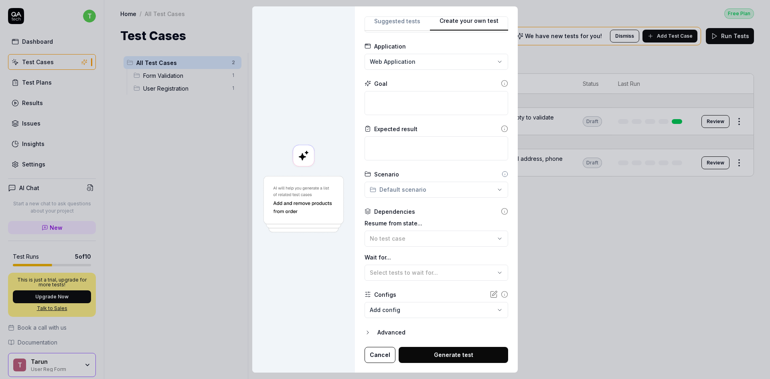
click at [412, 64] on div "**********" at bounding box center [385, 189] width 770 height 379
click at [412, 239] on div "**********" at bounding box center [385, 189] width 770 height 379
click at [412, 239] on div "No test case" at bounding box center [432, 238] width 125 height 8
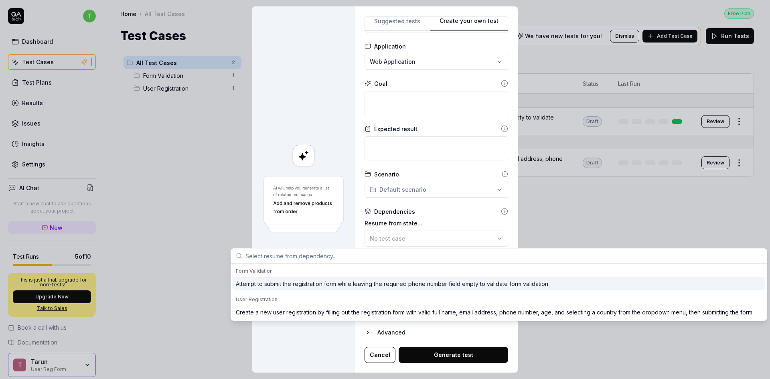
click at [424, 185] on div "**********" at bounding box center [385, 189] width 770 height 379
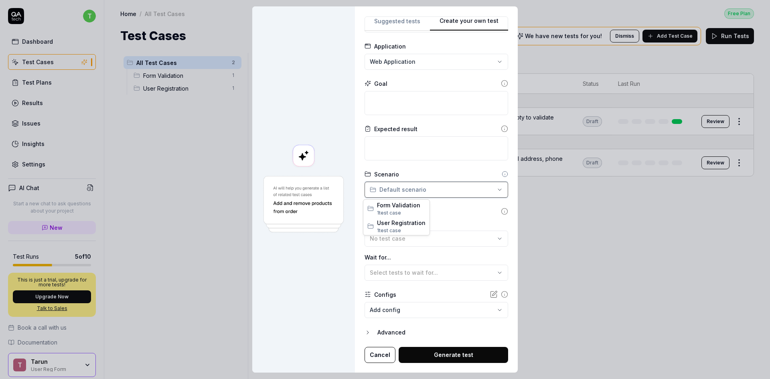
click at [423, 157] on div "**********" at bounding box center [385, 189] width 770 height 379
click at [414, 274] on span "Select tests to wait for..." at bounding box center [404, 272] width 68 height 7
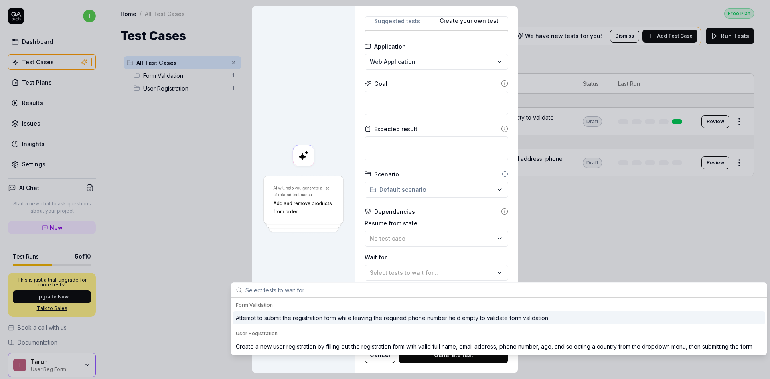
click at [417, 263] on div "Wait for... Select tests to wait for..." at bounding box center [437, 267] width 144 height 28
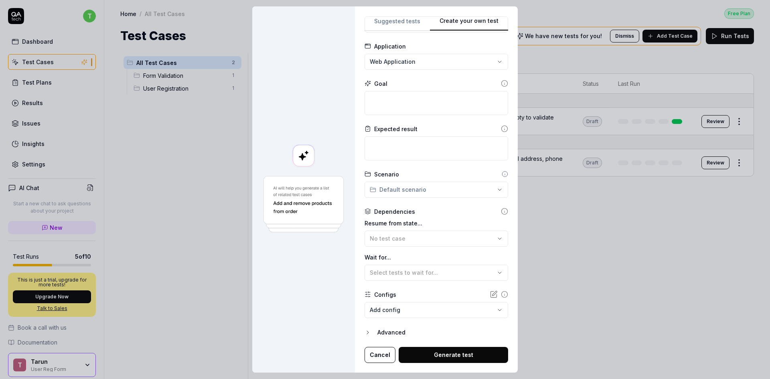
click at [418, 305] on body "t Dashboard Test Cases Test Plans Results Issues Insights Settings AI Chat Star…" at bounding box center [385, 189] width 770 height 379
click at [359, 288] on div "**********" at bounding box center [385, 189] width 770 height 379
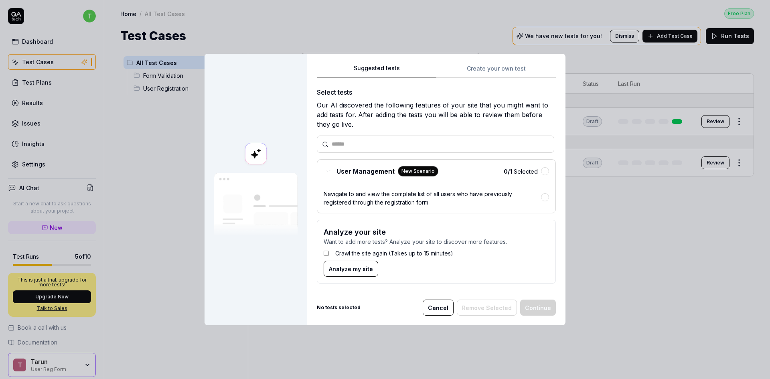
click at [392, 23] on div "Suggested tests Suggested tests Create your own test Select tests Our AI discov…" at bounding box center [385, 189] width 770 height 379
click at [389, 143] on input "text" at bounding box center [440, 144] width 217 height 8
click at [491, 65] on div "Suggested tests Create your own test Select tests Our AI discovered the followi…" at bounding box center [436, 176] width 239 height 227
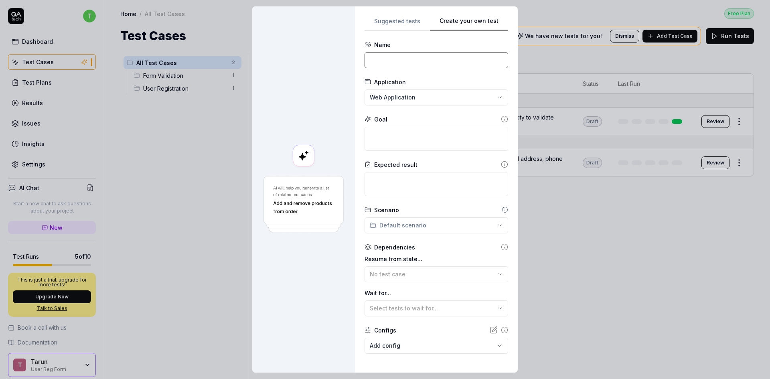
click at [416, 61] on input at bounding box center [437, 60] width 144 height 16
click at [422, 136] on textarea at bounding box center [437, 139] width 144 height 24
click at [490, 117] on div "Goal" at bounding box center [437, 119] width 144 height 8
click at [501, 118] on icon at bounding box center [504, 119] width 7 height 7
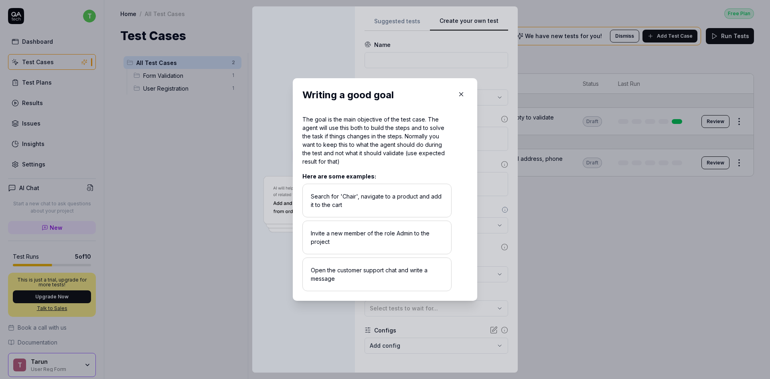
click at [458, 95] on icon "button" at bounding box center [461, 94] width 7 height 7
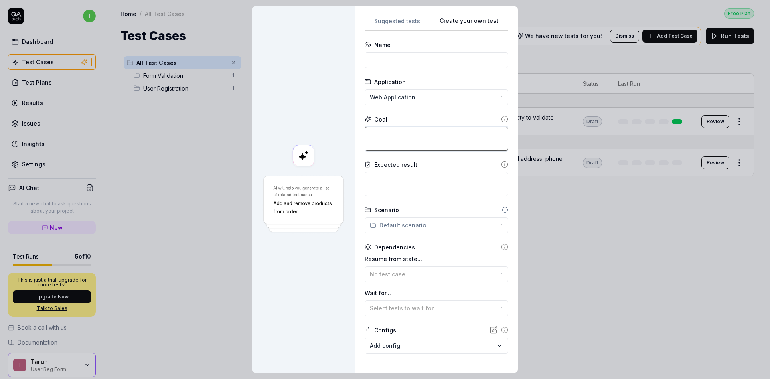
click at [436, 147] on textarea at bounding box center [437, 139] width 144 height 24
type textarea "*"
type textarea "D"
type textarea "*"
type textarea "Do"
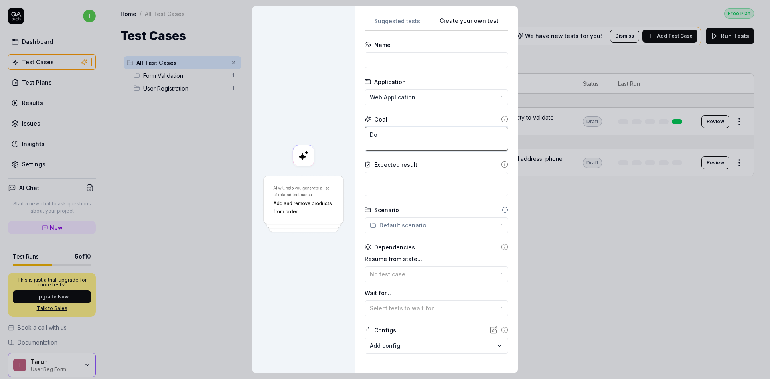
type textarea "*"
type textarea "Do"
type textarea "*"
type textarea "Do a"
type textarea "*"
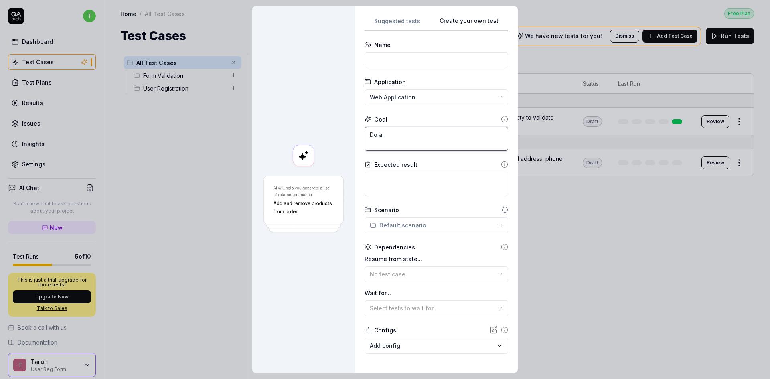
type textarea "Do a"
type textarea "*"
type textarea "Do a h"
type textarea "*"
type textarea "Do a he"
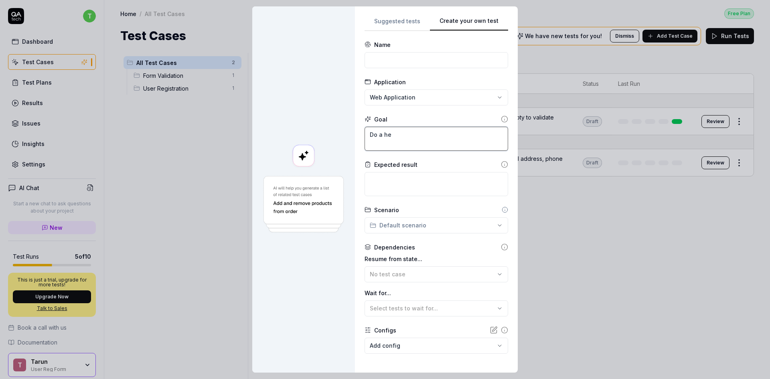
type textarea "*"
type textarea "Do a hea"
type textarea "*"
type textarea "Do a heal"
type textarea "*"
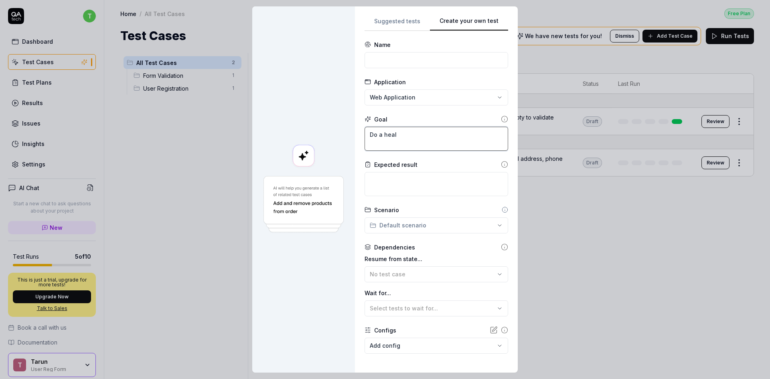
type textarea "Do a healt"
type textarea "*"
type textarea "Do a health"
type textarea "*"
type textarea "Do a health"
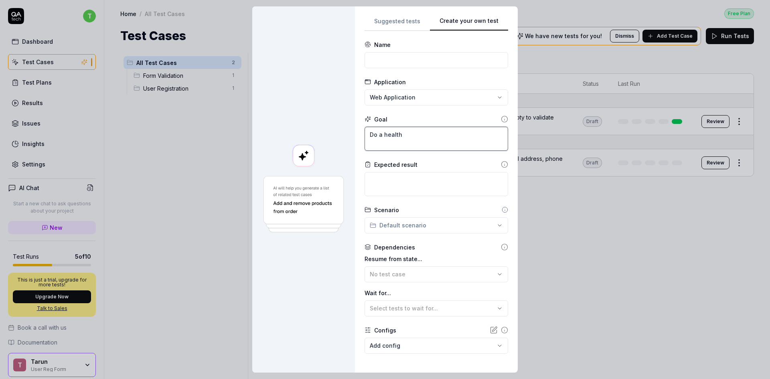
type textarea "*"
type textarea "Do a health c"
type textarea "*"
type textarea "Do a health ch"
type textarea "*"
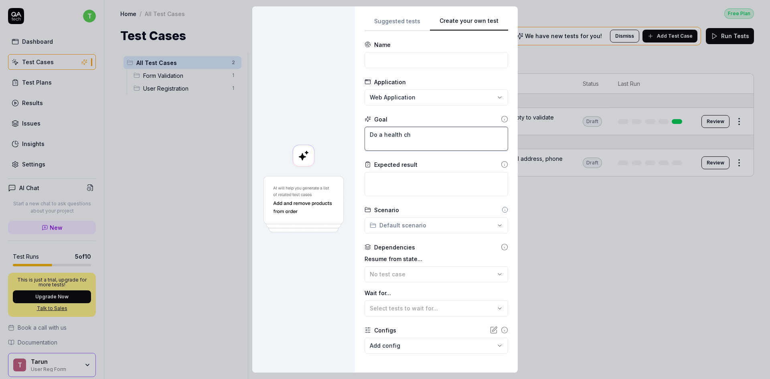
type textarea "Do a health che"
type textarea "*"
type textarea "Do a health chec"
type textarea "*"
type textarea "Do a health check"
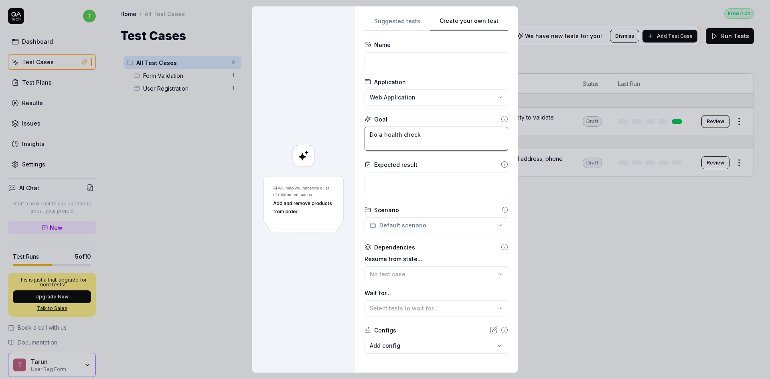
type textarea "*"
type textarea "Do a health check"
type textarea "*"
type textarea "Do a health check o"
type textarea "*"
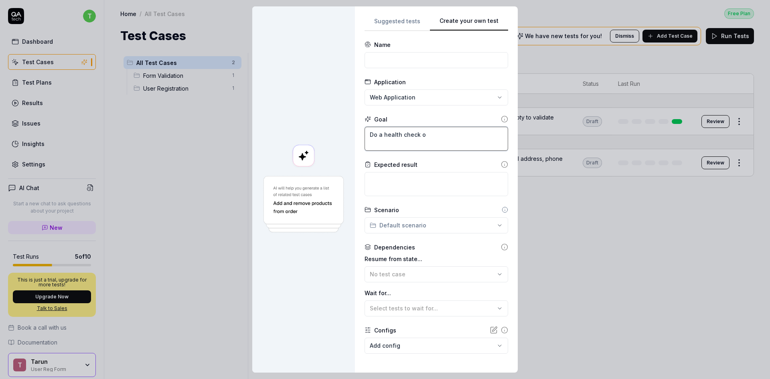
type textarea "Do a health check on"
type textarea "*"
type textarea "Do a health check on"
type textarea "*"
type textarea "Do a health check on th"
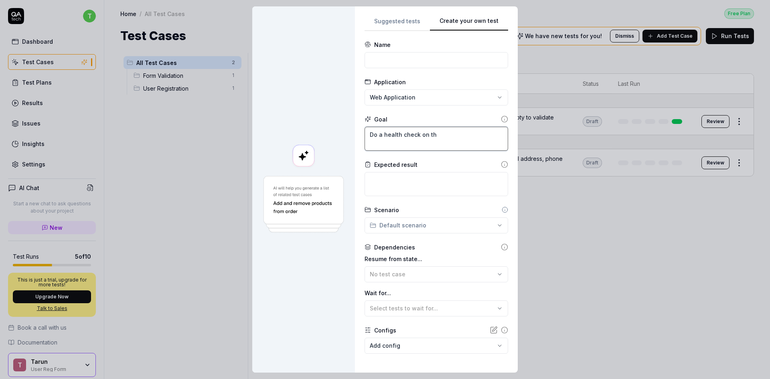
type textarea "*"
type textarea "Do a health check on the"
type textarea "*"
type textarea "Do a health check on the"
type textarea "*"
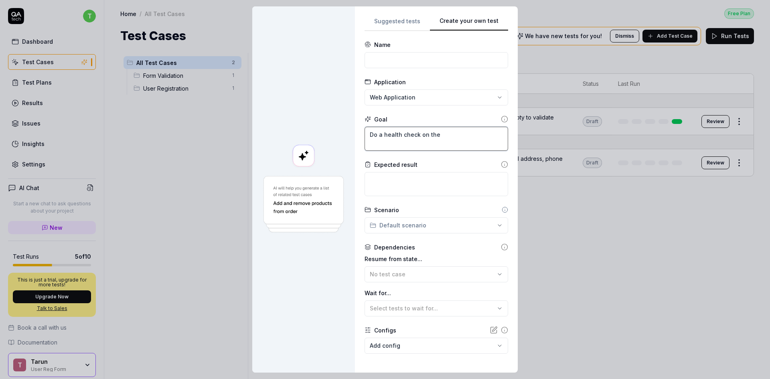
type textarea "Do a health check on the s"
type textarea "*"
type textarea "Do a health check on the si"
type textarea "*"
type textarea "Do a health check on the sit"
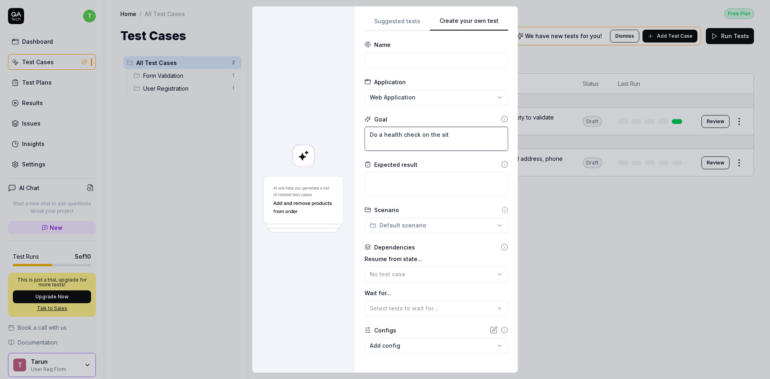
type textarea "*"
type textarea "Do a health check on the site"
type textarea "*"
type textarea "Do a health check on the site"
click at [408, 63] on input at bounding box center [437, 60] width 144 height 16
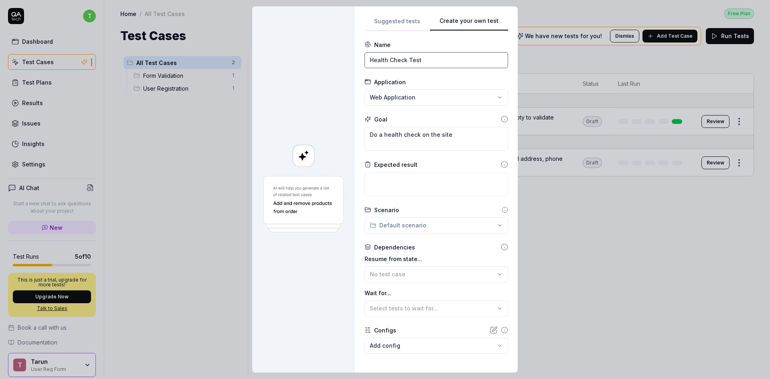
type input "Health Check Test"
click at [443, 187] on textarea at bounding box center [437, 184] width 144 height 24
click at [501, 165] on icon at bounding box center [504, 164] width 7 height 7
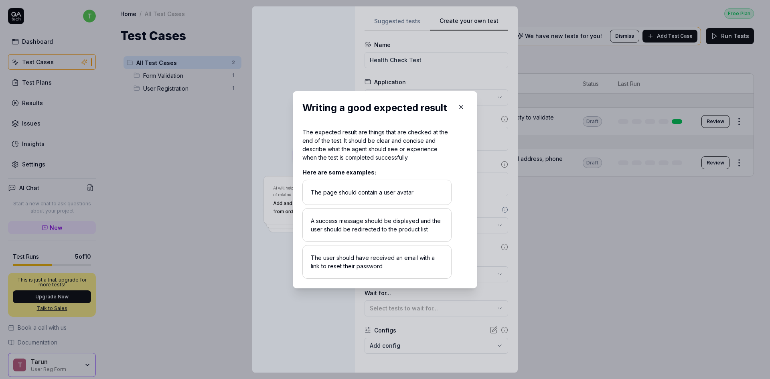
click at [461, 105] on icon "button" at bounding box center [461, 107] width 7 height 7
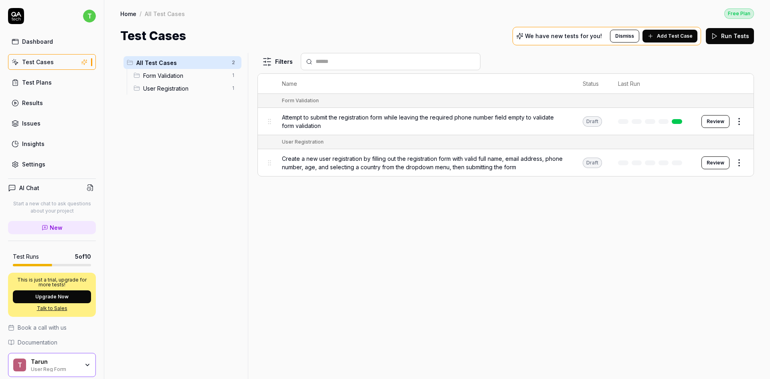
click at [492, 170] on span "Create a new user registration by filling out the registration form with valid …" at bounding box center [424, 162] width 285 height 17
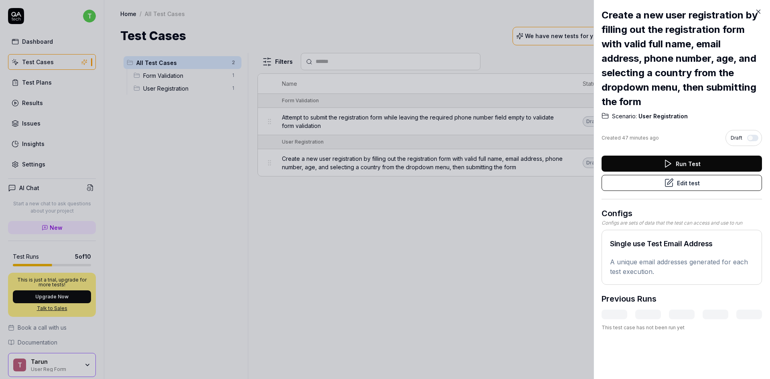
click at [702, 186] on button "Edit test" at bounding box center [682, 183] width 160 height 16
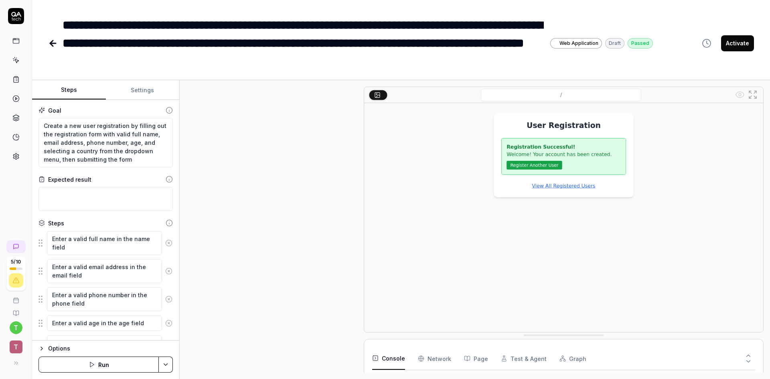
scroll to position [142, 0]
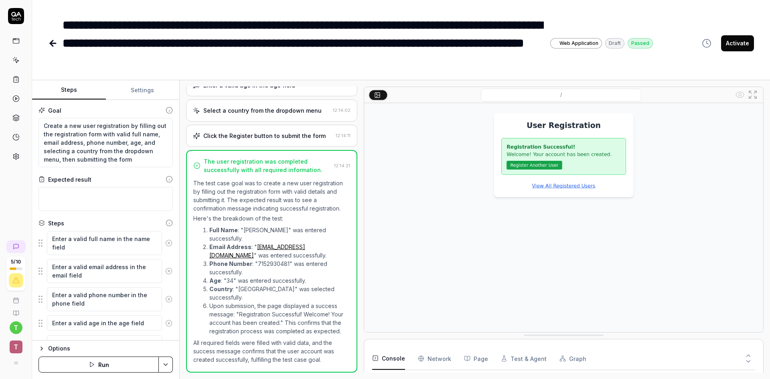
click at [247, 226] on li "Full Name : "Alexis M. Santiago" was entered successfully." at bounding box center [279, 234] width 141 height 17
drag, startPoint x: 247, startPoint y: 222, endPoint x: 268, endPoint y: 222, distance: 21.3
click at [268, 226] on li "Full Name : "Alexis M. Santiago" was entered successfully." at bounding box center [279, 234] width 141 height 17
click at [269, 276] on li "Age : "34" was entered successfully." at bounding box center [279, 280] width 141 height 8
click at [163, 362] on html "**********" at bounding box center [385, 189] width 770 height 379
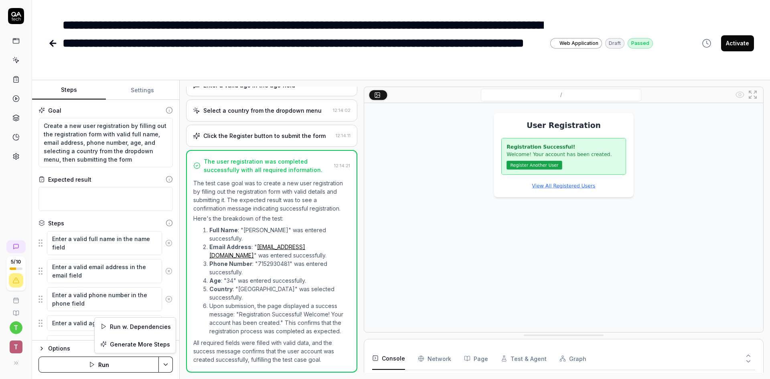
click at [125, 364] on html "**********" at bounding box center [385, 189] width 770 height 379
click at [125, 364] on button "Run" at bounding box center [99, 365] width 120 height 16
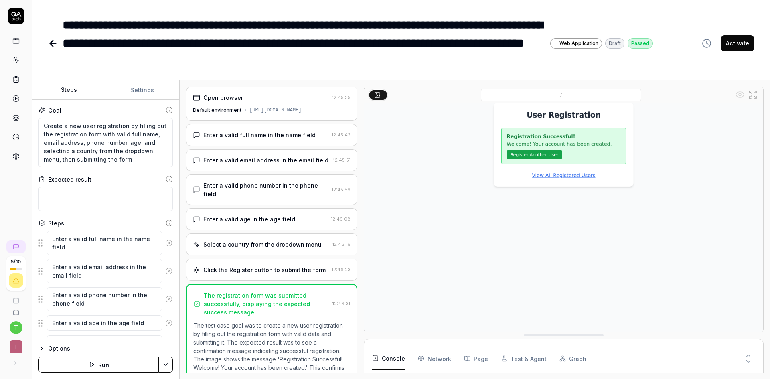
scroll to position [16, 0]
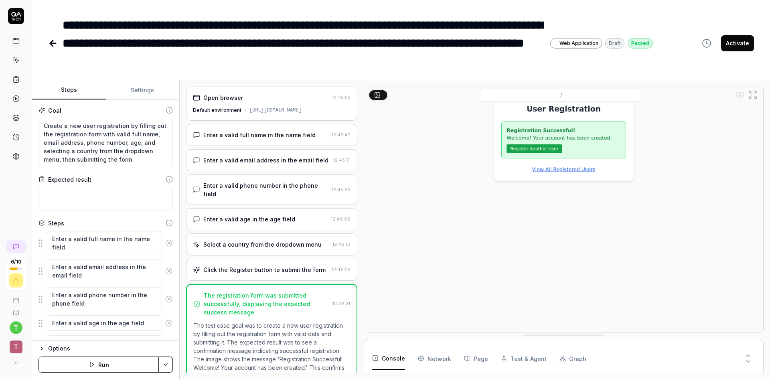
click at [732, 44] on button "Activate" at bounding box center [737, 43] width 33 height 16
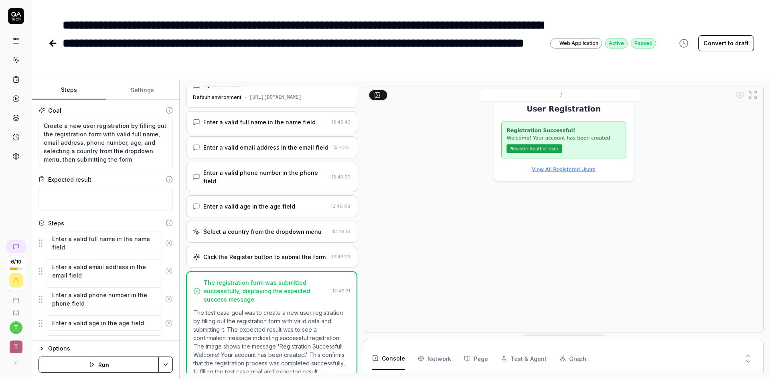
scroll to position [33, 0]
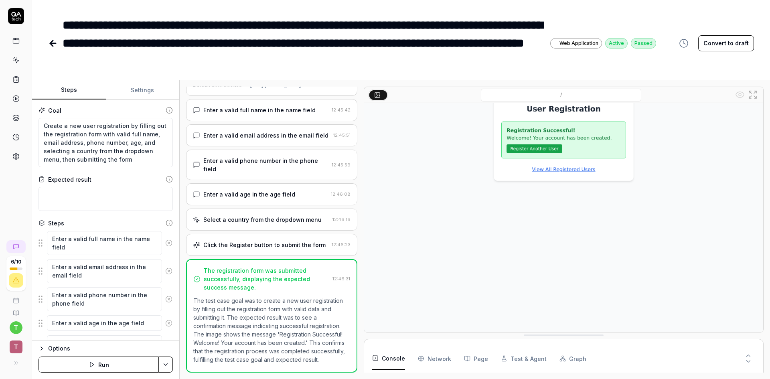
click at [150, 91] on button "Settings" at bounding box center [143, 90] width 74 height 19
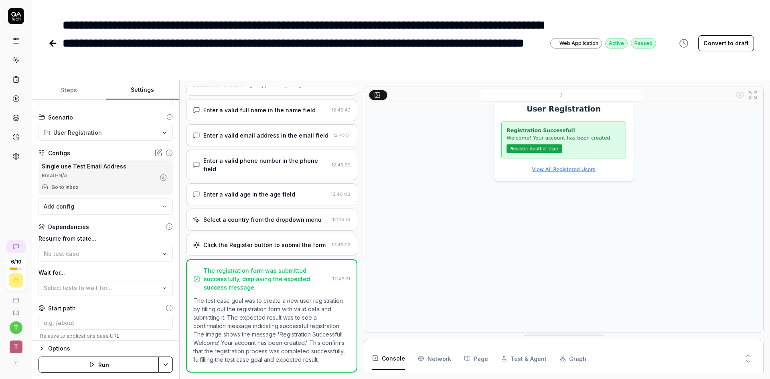
scroll to position [0, 0]
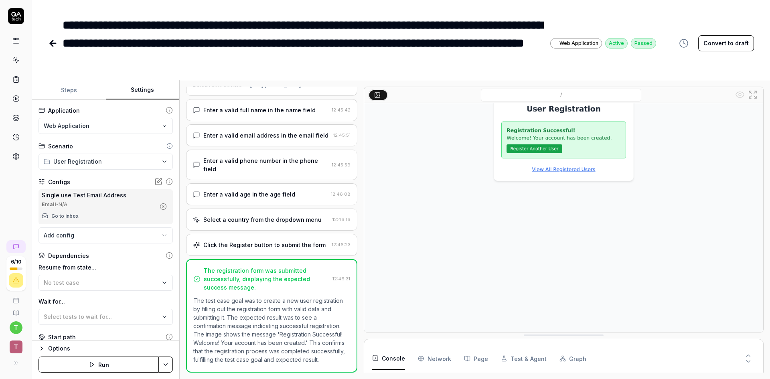
click at [22, 18] on icon at bounding box center [16, 16] width 16 height 16
click at [18, 363] on button at bounding box center [14, 363] width 16 height 16
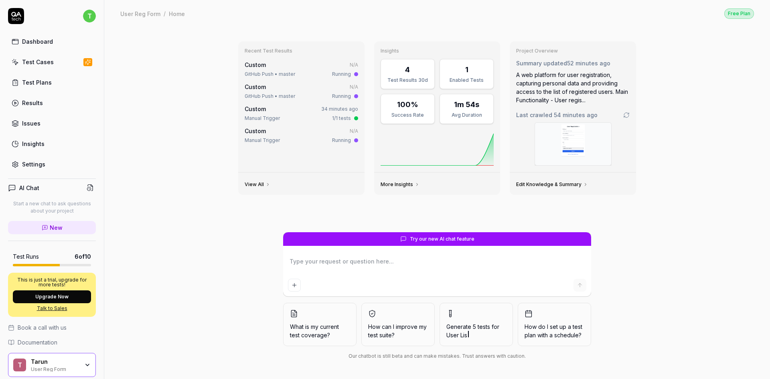
click at [43, 83] on div "Test Plans" at bounding box center [37, 82] width 30 height 8
type textarea "*"
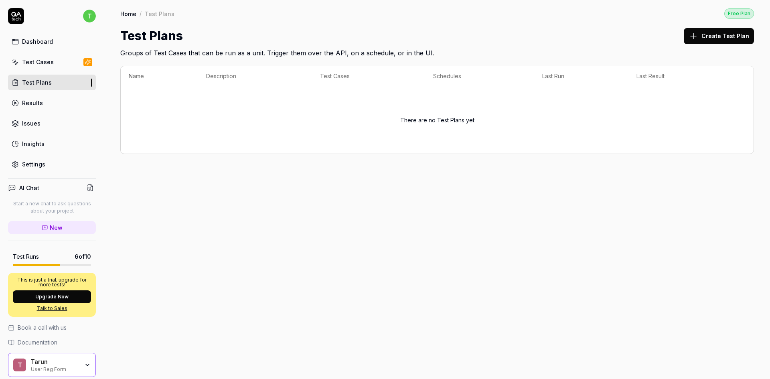
click at [49, 67] on link "Test Cases" at bounding box center [52, 62] width 88 height 16
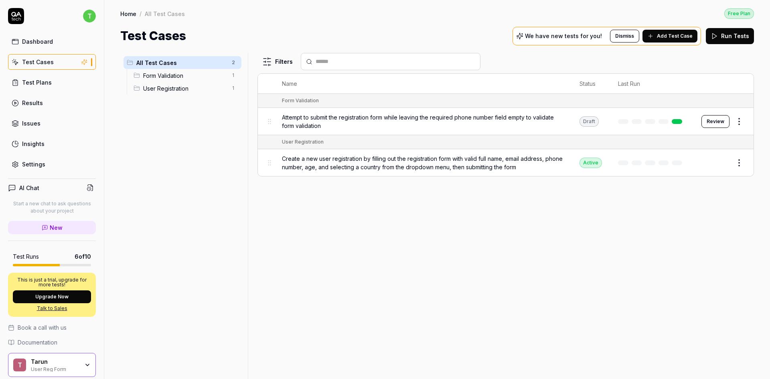
click at [51, 120] on link "Issues" at bounding box center [52, 124] width 88 height 16
click at [54, 101] on link "Results" at bounding box center [52, 103] width 88 height 16
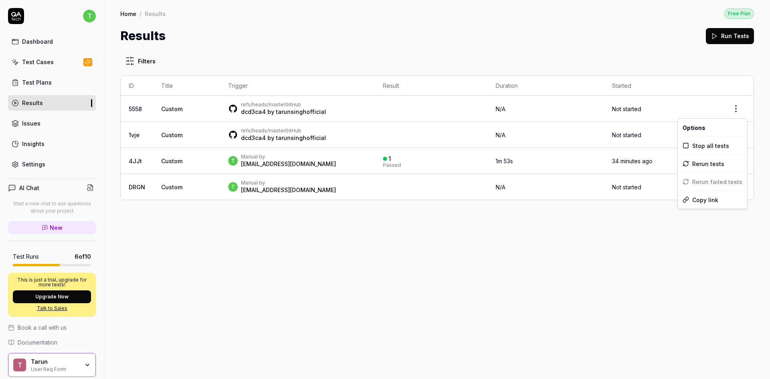
click at [739, 116] on html "t Dashboard Test Cases Test Plans Results Issues Insights Settings AI Chat Star…" at bounding box center [385, 189] width 770 height 379
click at [737, 106] on html "t Dashboard Test Cases Test Plans Results Issues Insights Settings AI Chat Star…" at bounding box center [385, 189] width 770 height 379
click at [737, 102] on html "t Dashboard Test Cases Test Plans Results Issues Insights Settings AI Chat Star…" at bounding box center [385, 189] width 770 height 379
click at [270, 112] on html "t Dashboard Test Cases Test Plans Results Issues Insights Settings AI Chat Star…" at bounding box center [385, 189] width 770 height 379
click at [314, 112] on link "tarunsinghofficial" at bounding box center [301, 111] width 50 height 7
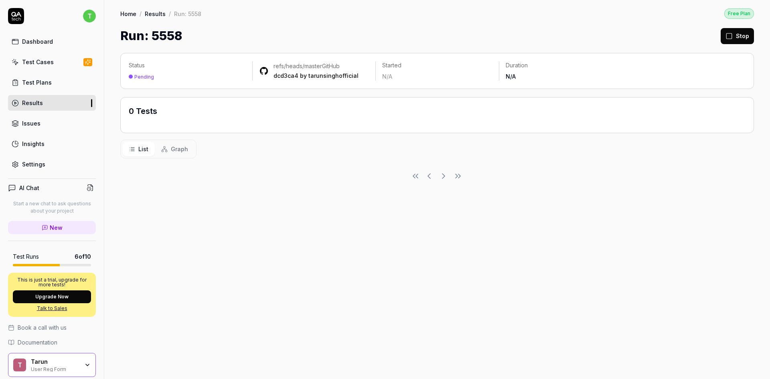
click at [165, 148] on rect at bounding box center [165, 147] width 2 height 2
click at [142, 148] on span "List" at bounding box center [143, 149] width 10 height 8
click at [148, 78] on div "Pending" at bounding box center [144, 77] width 20 height 6
click at [53, 61] on link "Test Cases" at bounding box center [52, 62] width 88 height 16
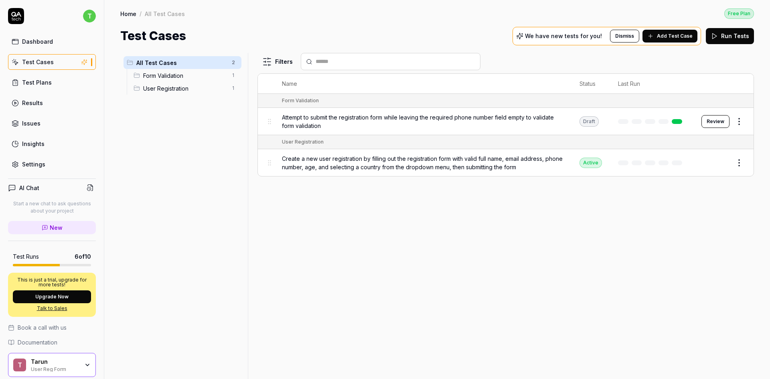
click at [735, 162] on html "t Dashboard Test Cases Test Plans Results Issues Insights Settings AI Chat Star…" at bounding box center [385, 189] width 770 height 379
click at [595, 267] on html "t Dashboard Test Cases Test Plans Results Issues Insights Settings AI Chat Star…" at bounding box center [385, 189] width 770 height 379
click at [367, 162] on span "Create a new user registration by filling out the registration form with valid …" at bounding box center [423, 162] width 282 height 17
click at [373, 157] on span "Create a new user registration by filling out the registration form with valid …" at bounding box center [423, 162] width 282 height 17
click at [506, 165] on span "Create a new user registration by filling out the registration form with valid …" at bounding box center [423, 162] width 282 height 17
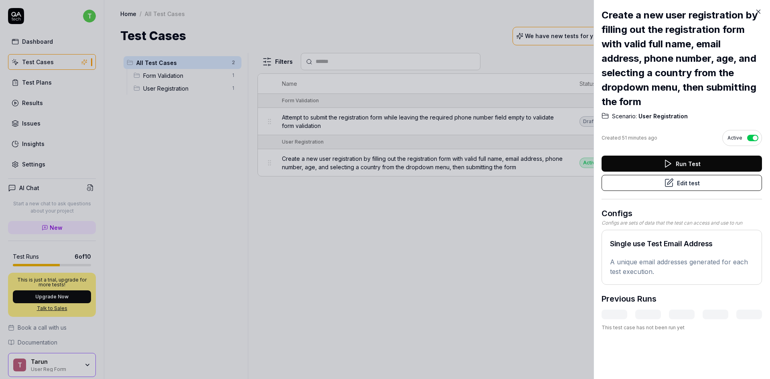
click at [392, 238] on div at bounding box center [385, 189] width 770 height 379
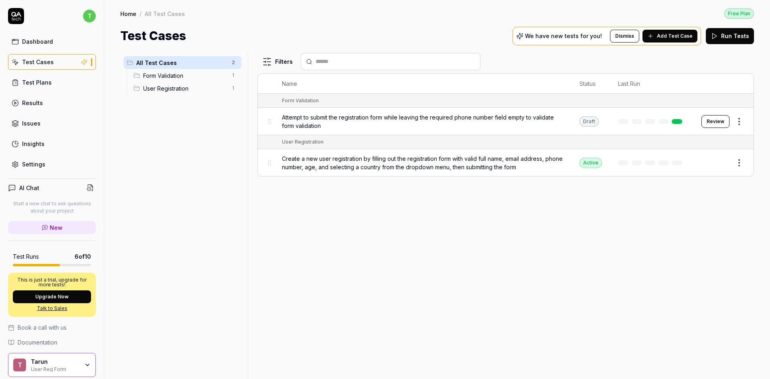
click at [529, 236] on div "Filters Name Status Last Run Form Validation Attempt to submit the registration…" at bounding box center [506, 216] width 497 height 326
click at [39, 104] on div "Results" at bounding box center [32, 103] width 21 height 8
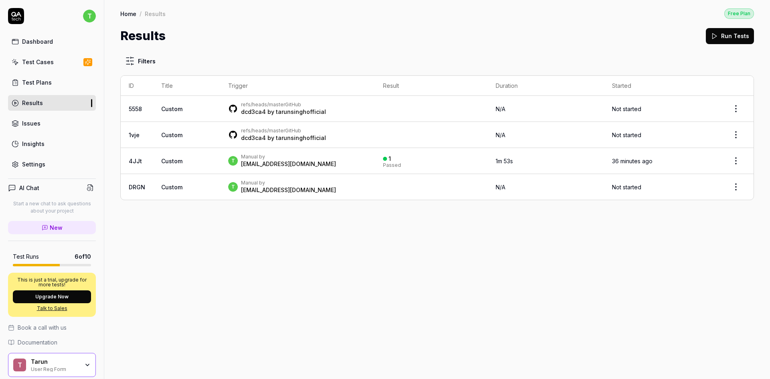
click at [441, 108] on td at bounding box center [431, 109] width 113 height 26
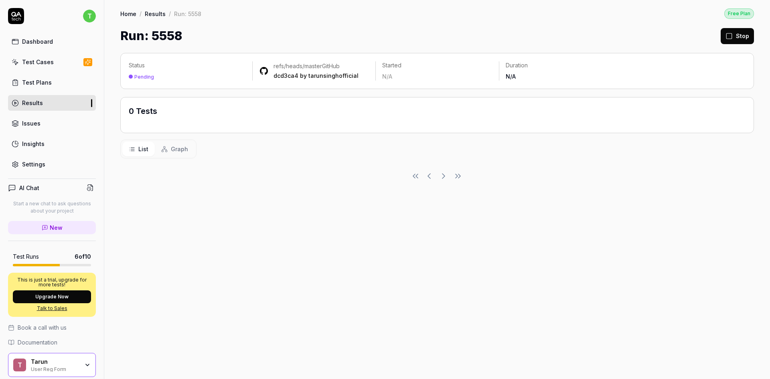
click at [529, 223] on div "Status Pending refs/heads/master GitHub dcd3ca4 by tarunsinghofficial Started N…" at bounding box center [437, 212] width 666 height 334
click at [53, 86] on link "Test Plans" at bounding box center [52, 83] width 88 height 16
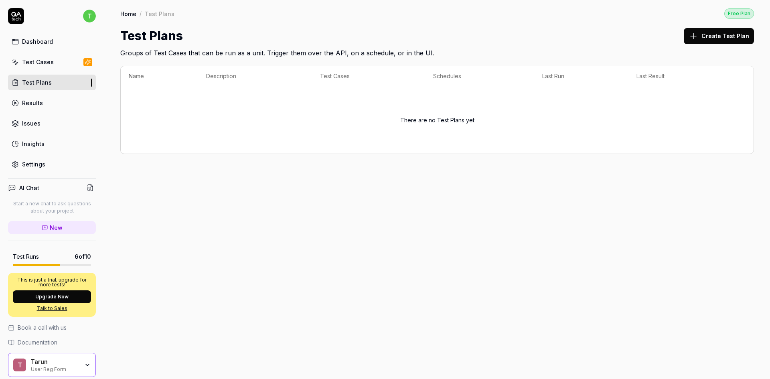
click at [721, 38] on button "Create Test Plan" at bounding box center [719, 36] width 70 height 16
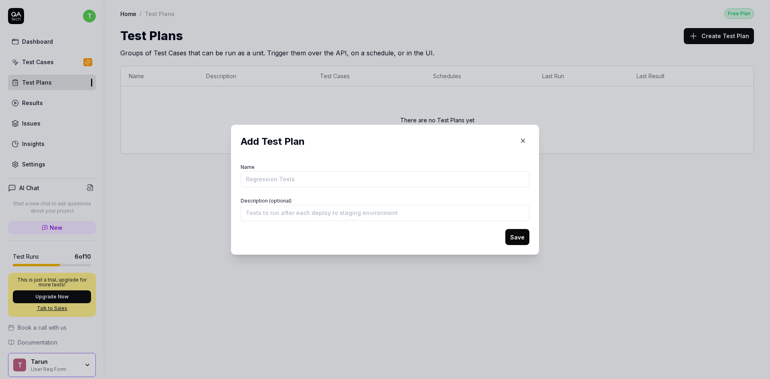
click at [522, 140] on icon "button" at bounding box center [524, 141] width 4 height 4
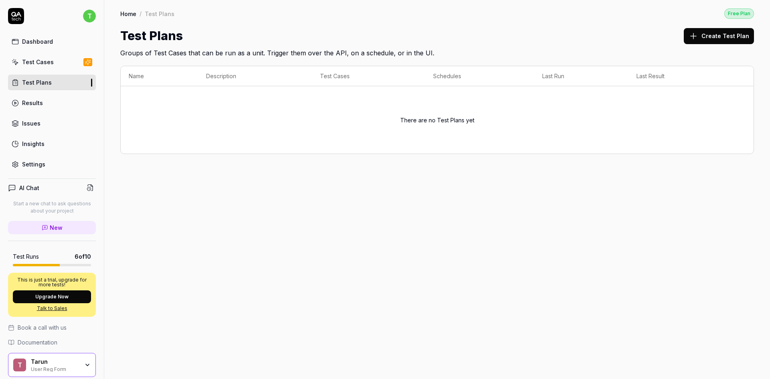
click at [65, 105] on link "Results" at bounding box center [52, 103] width 88 height 16
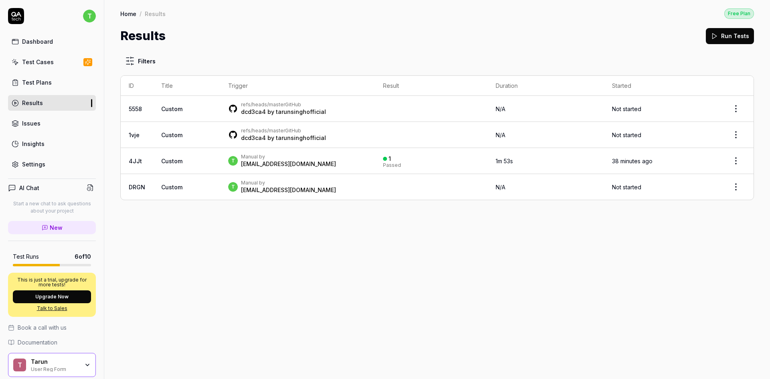
click at [135, 108] on link "5558" at bounding box center [135, 109] width 13 height 7
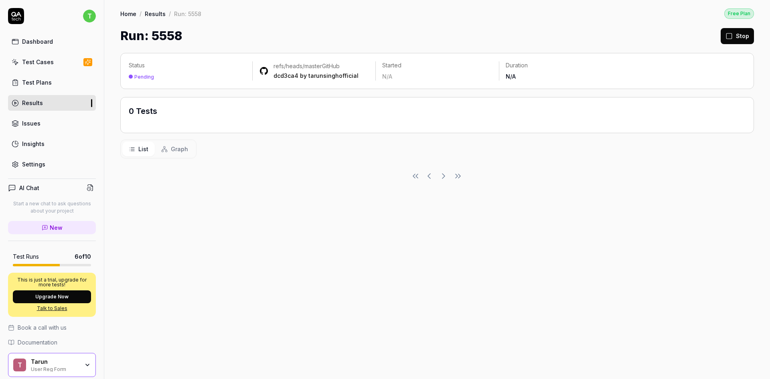
click at [255, 183] on div "Status Pending refs/heads/master GitHub dcd3ca4 by tarunsinghofficial Started N…" at bounding box center [437, 212] width 666 height 334
drag, startPoint x: 251, startPoint y: 183, endPoint x: 262, endPoint y: 160, distance: 24.8
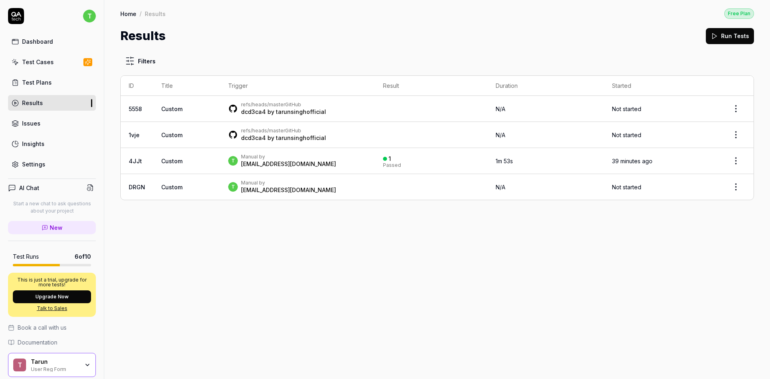
click at [48, 83] on div "Test Plans" at bounding box center [37, 82] width 30 height 8
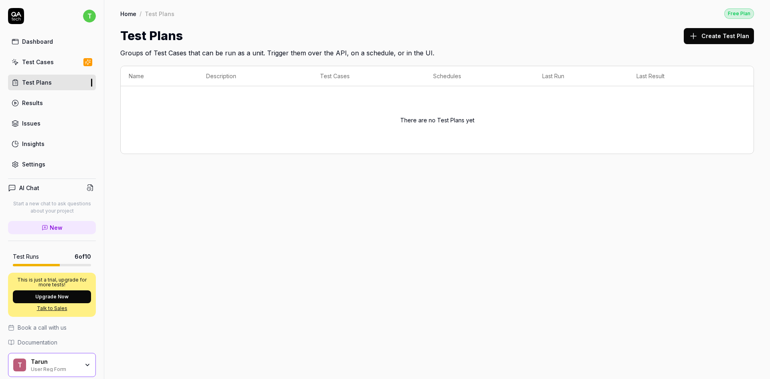
click at [698, 40] on icon at bounding box center [694, 36] width 10 height 10
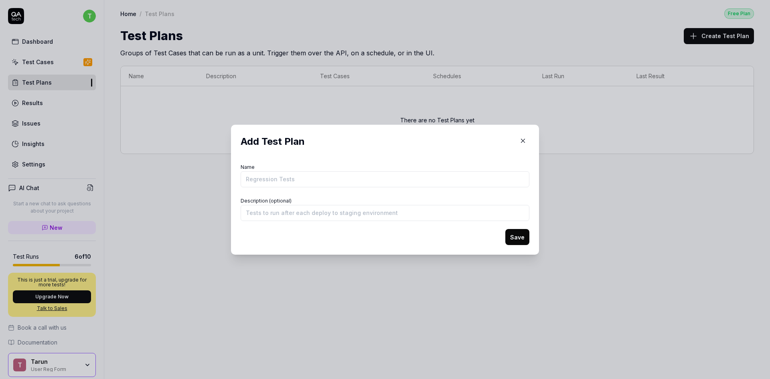
click at [282, 183] on input "Name" at bounding box center [385, 179] width 289 height 16
type input "test_plan"
type input "commong"
type input "basic-test"
click at [516, 239] on button "Save" at bounding box center [517, 237] width 24 height 16
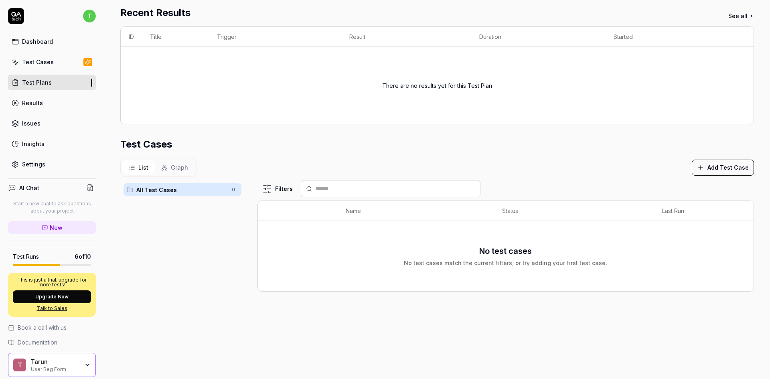
scroll to position [134, 0]
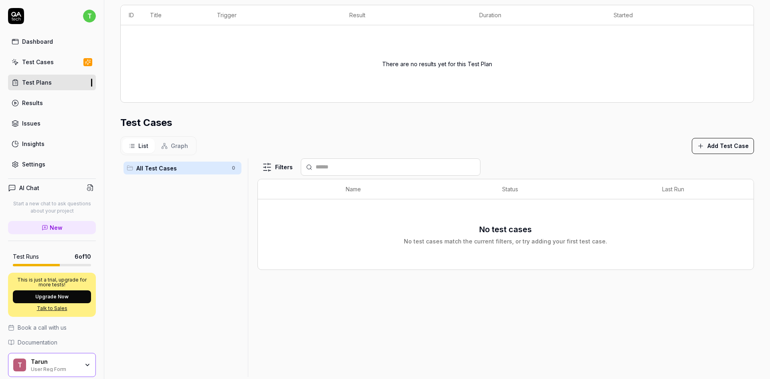
click at [722, 139] on button "Add Test Case" at bounding box center [723, 146] width 62 height 16
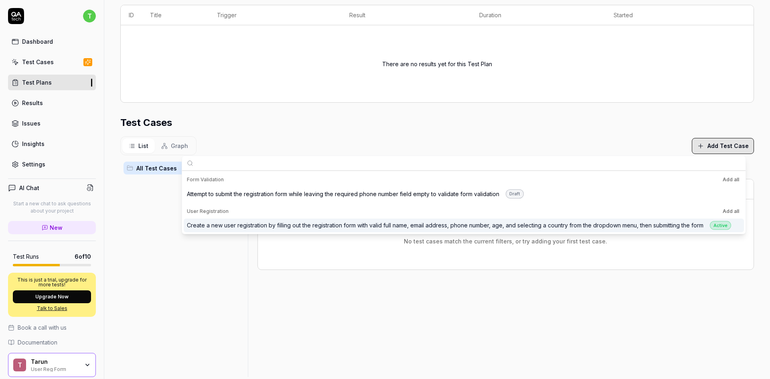
click at [383, 221] on div "Create a new user registration by filling out the registration form with valid …" at bounding box center [459, 225] width 544 height 9
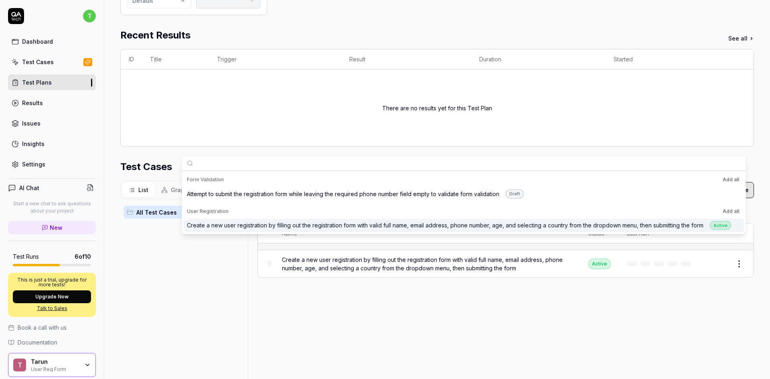
scroll to position [178, 0]
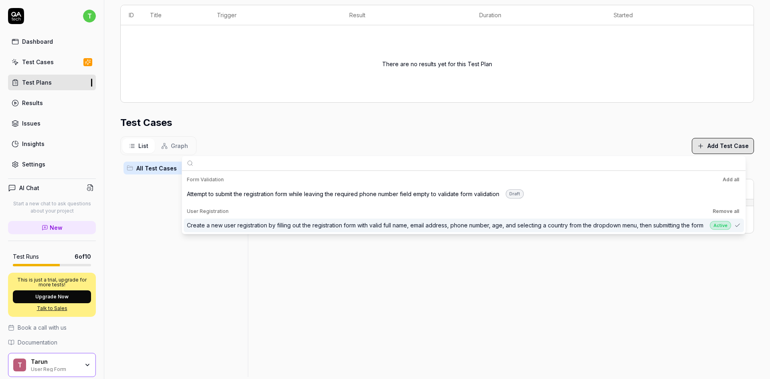
click at [172, 268] on div "All Test Cases 1" at bounding box center [182, 262] width 124 height 209
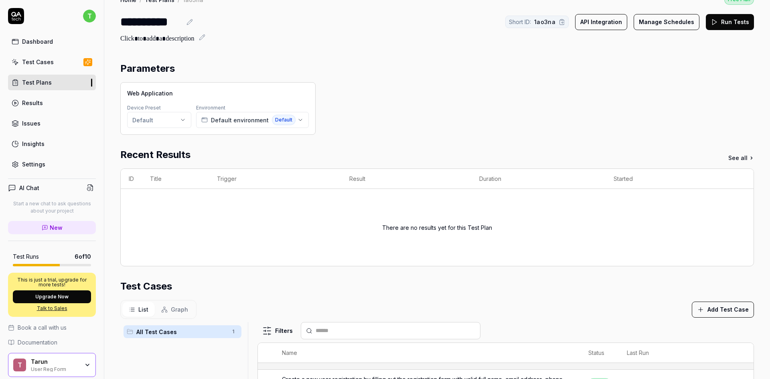
scroll to position [0, 0]
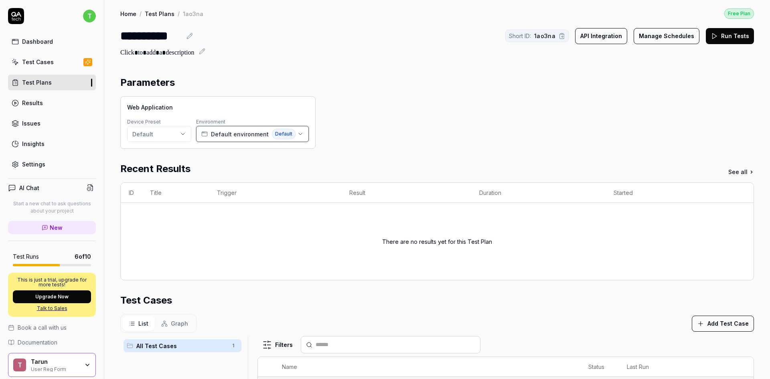
click at [232, 134] on span "Default environment" at bounding box center [240, 134] width 58 height 8
click at [349, 155] on div "Parameters Web Application Device Preset Default Environment Default environmen…" at bounding box center [437, 314] width 634 height 479
click at [182, 135] on html "**********" at bounding box center [385, 189] width 770 height 379
click at [341, 111] on html "**********" at bounding box center [385, 189] width 770 height 379
click at [590, 32] on button "API Integration" at bounding box center [601, 36] width 52 height 16
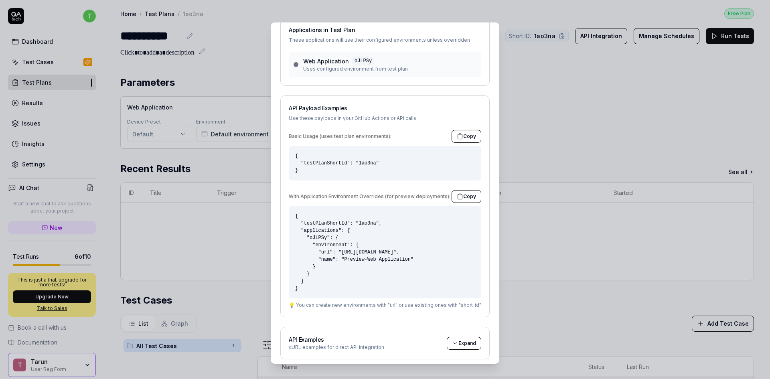
scroll to position [67, 0]
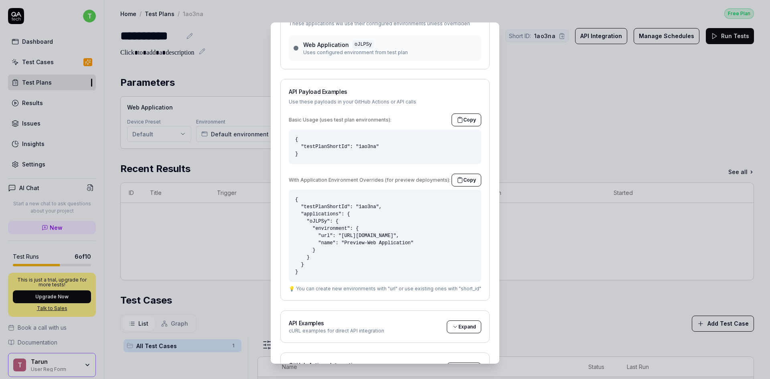
click at [359, 146] on pre "{ "testPlanShortId": "1ao3na" }" at bounding box center [385, 147] width 193 height 35
click at [386, 161] on pre "{ "testPlanShortId": "1ao3na" }" at bounding box center [385, 147] width 193 height 35
drag, startPoint x: 400, startPoint y: 146, endPoint x: 296, endPoint y: 148, distance: 104.7
click at [296, 148] on pre "{ "testPlanShortId": "1ao3na" }" at bounding box center [385, 147] width 193 height 35
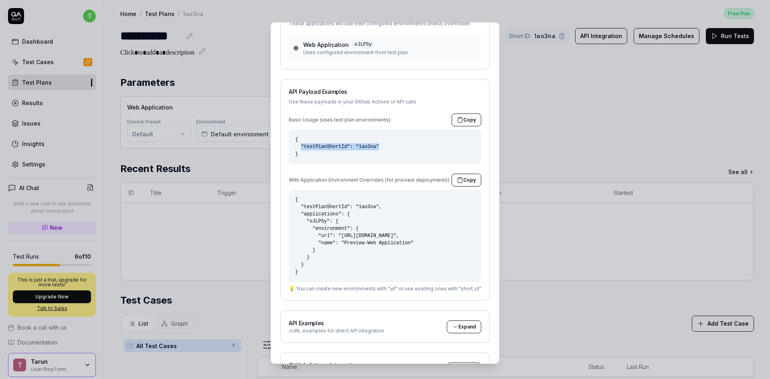
copy pre ""testPlanShortId": "1ao3na""
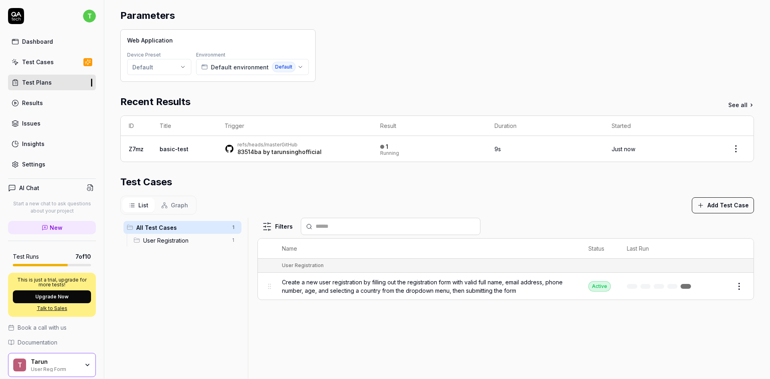
click at [564, 144] on td "9s" at bounding box center [545, 149] width 117 height 26
click at [733, 149] on html "**********" at bounding box center [385, 189] width 770 height 379
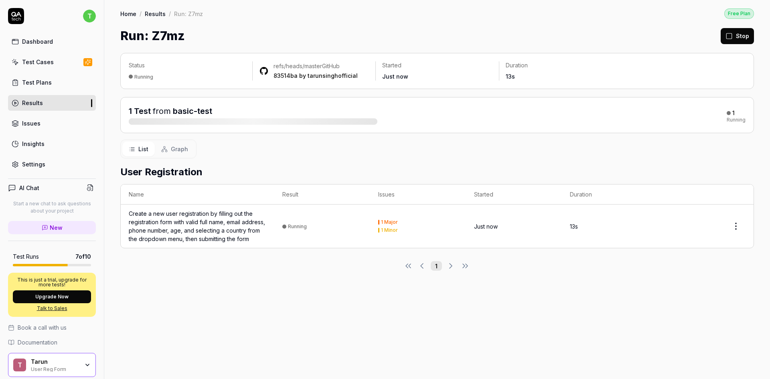
click at [444, 146] on div "List Graph" at bounding box center [437, 149] width 634 height 19
click at [164, 224] on div "Create a new user registration by filling out the registration form with valid …" at bounding box center [198, 226] width 138 height 34
